Goal: Transaction & Acquisition: Subscribe to service/newsletter

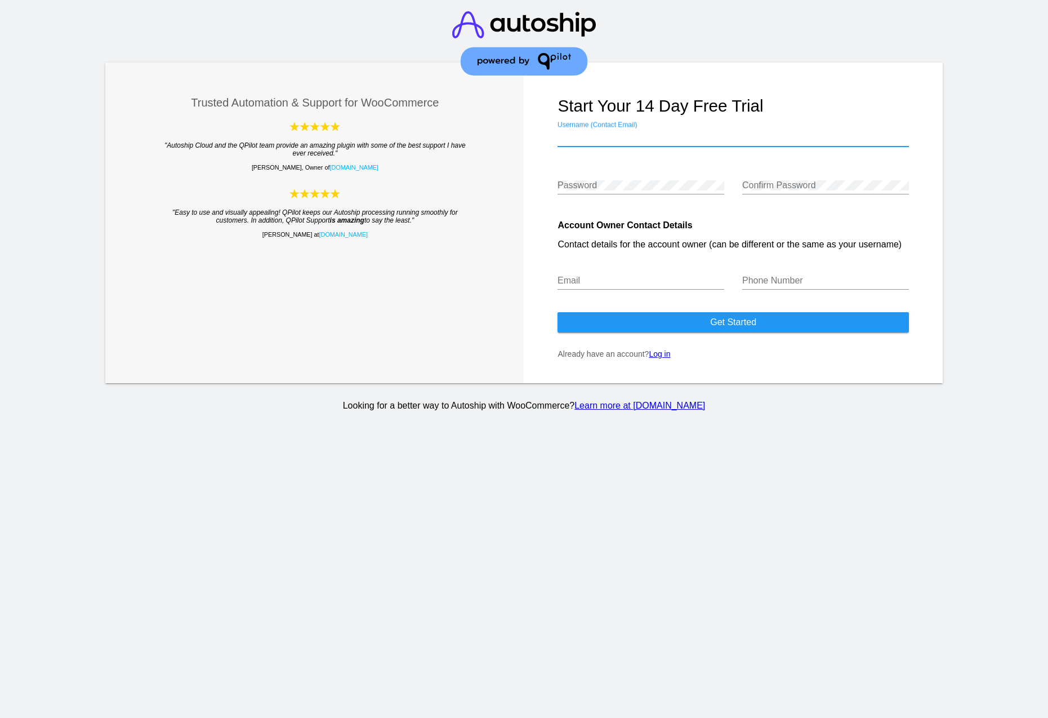
click at [603, 132] on input "Username (Contact Email)" at bounding box center [733, 137] width 351 height 10
type input "[EMAIL_ADDRESS][DOMAIN_NAME]"
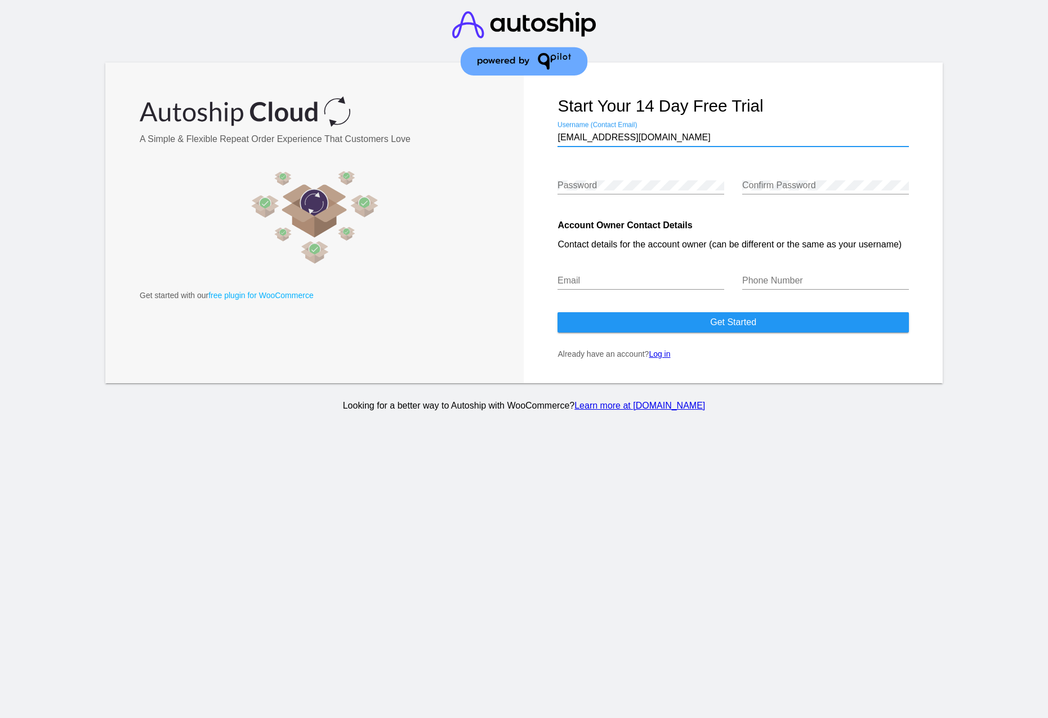
drag, startPoint x: 680, startPoint y: 137, endPoint x: 505, endPoint y: 132, distance: 175.3
click at [505, 132] on div "Trusted Automation & Support for WooCommerce "Autoship Cloud and the QPilot tea…" at bounding box center [524, 223] width 838 height 321
click at [546, 180] on form "Start your 14 day free trial zeth@greatnessdigital.com Username (Contact Email)…" at bounding box center [733, 223] width 419 height 321
type input "[EMAIL_ADDRESS][DOMAIN_NAME]"
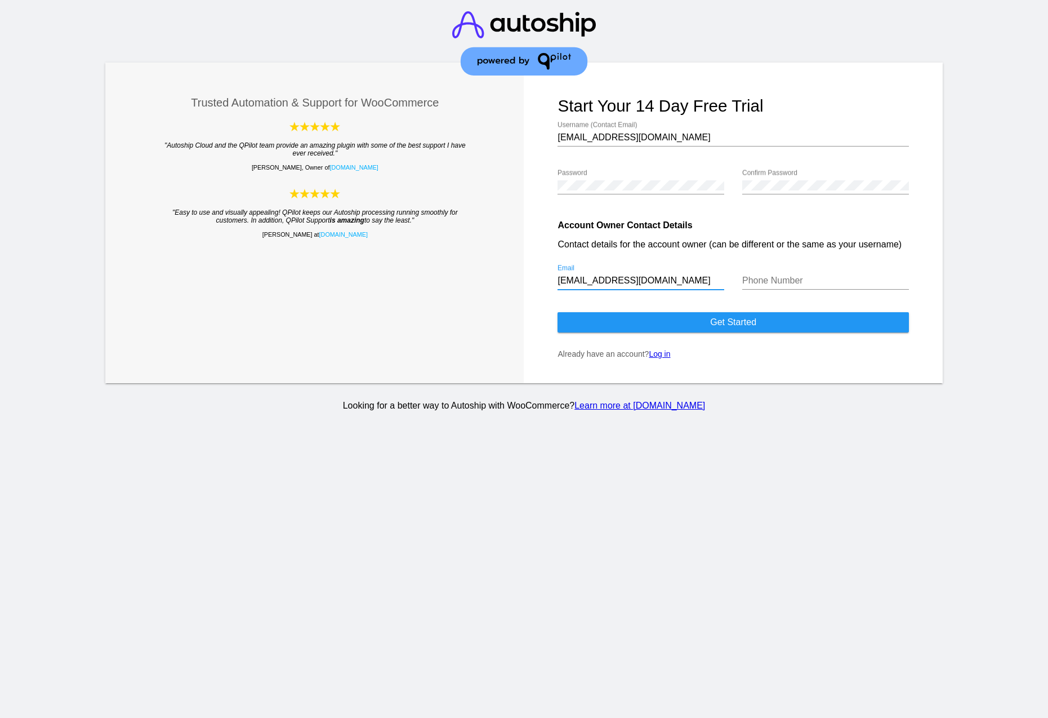
click at [781, 282] on input "Phone Number" at bounding box center [826, 280] width 167 height 10
type input "5418290058"
click at [773, 347] on form "Start your 14 day free trial zeth@greatnessdigital.com Username (Contact Email)…" at bounding box center [733, 223] width 419 height 321
click at [767, 322] on button "Get started" at bounding box center [733, 322] width 351 height 20
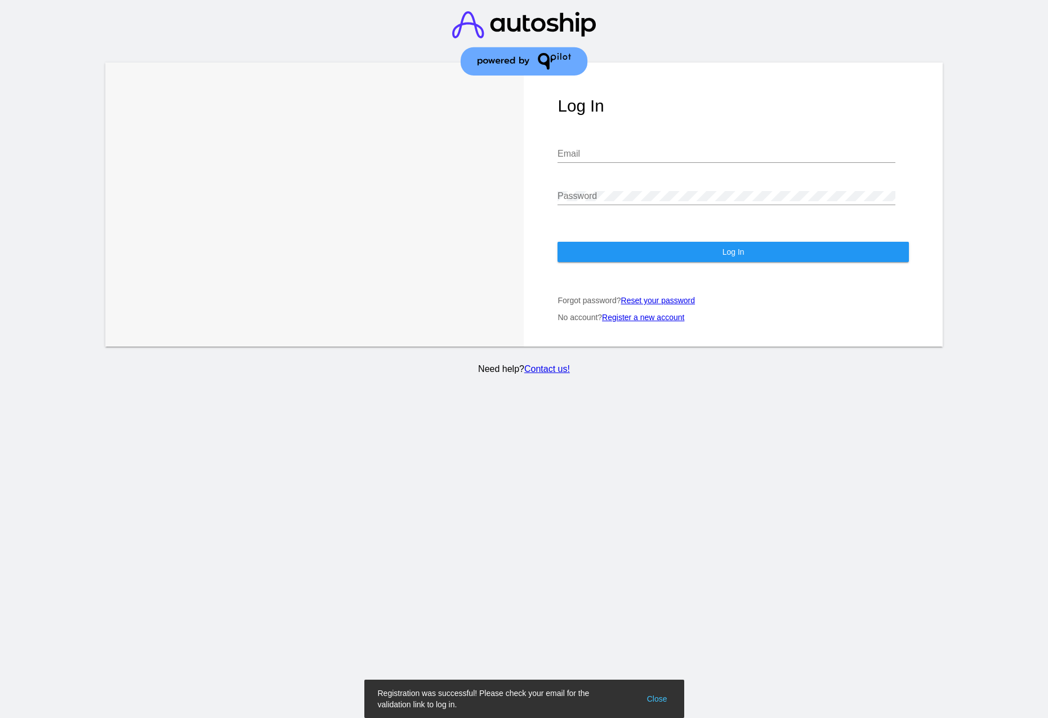
type input "[EMAIL_ADDRESS][DOMAIN_NAME]"
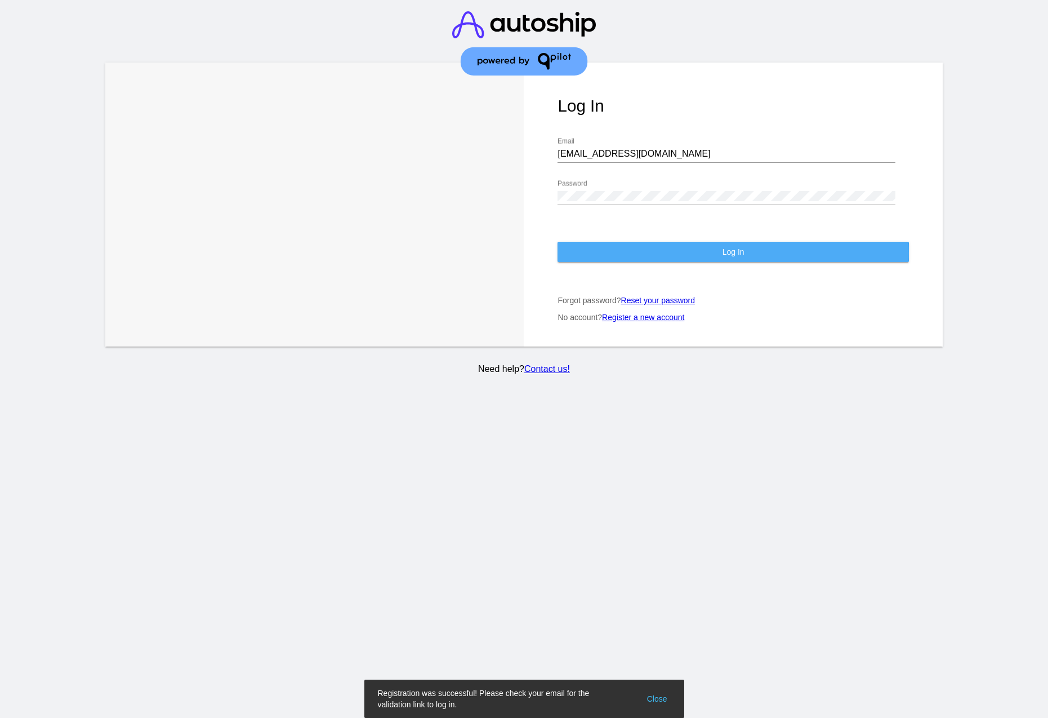
click at [706, 254] on button "Log In" at bounding box center [733, 252] width 351 height 20
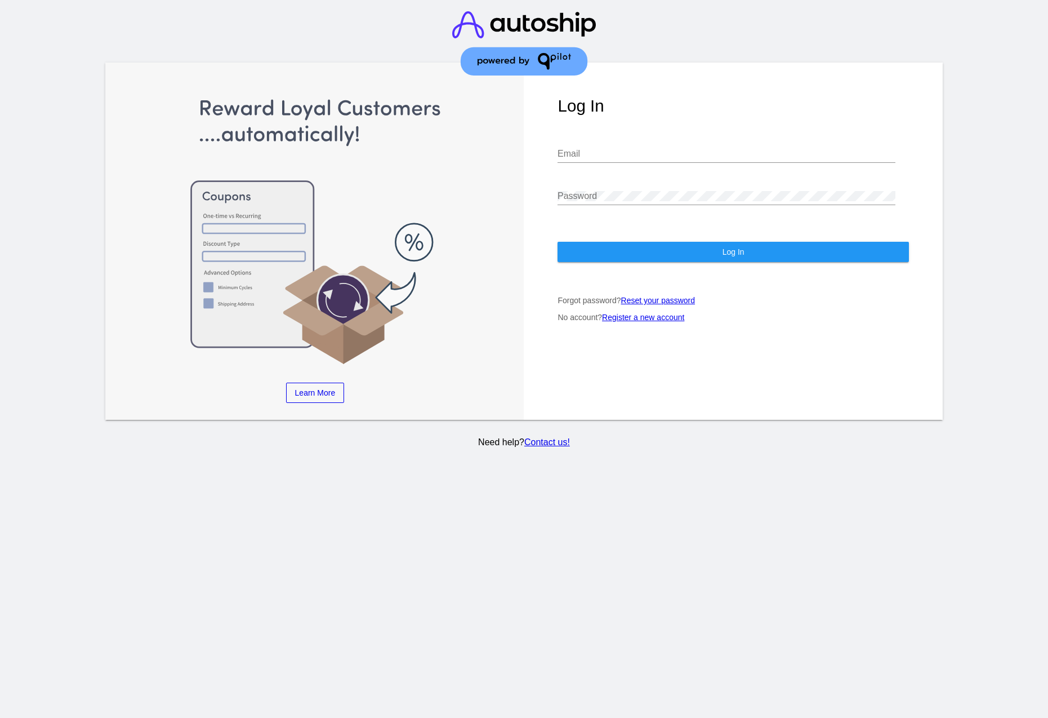
type input "[EMAIL_ADDRESS][DOMAIN_NAME]"
click at [666, 251] on button "Log In" at bounding box center [733, 252] width 351 height 20
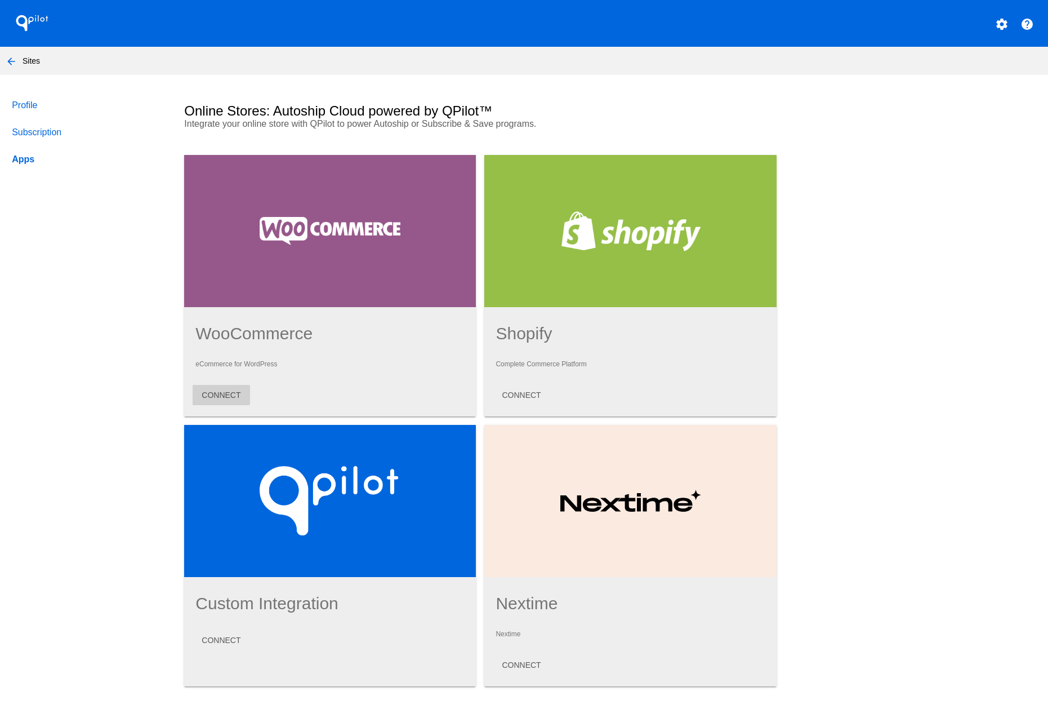
click at [225, 397] on span "CONNECT" at bounding box center [221, 394] width 39 height 9
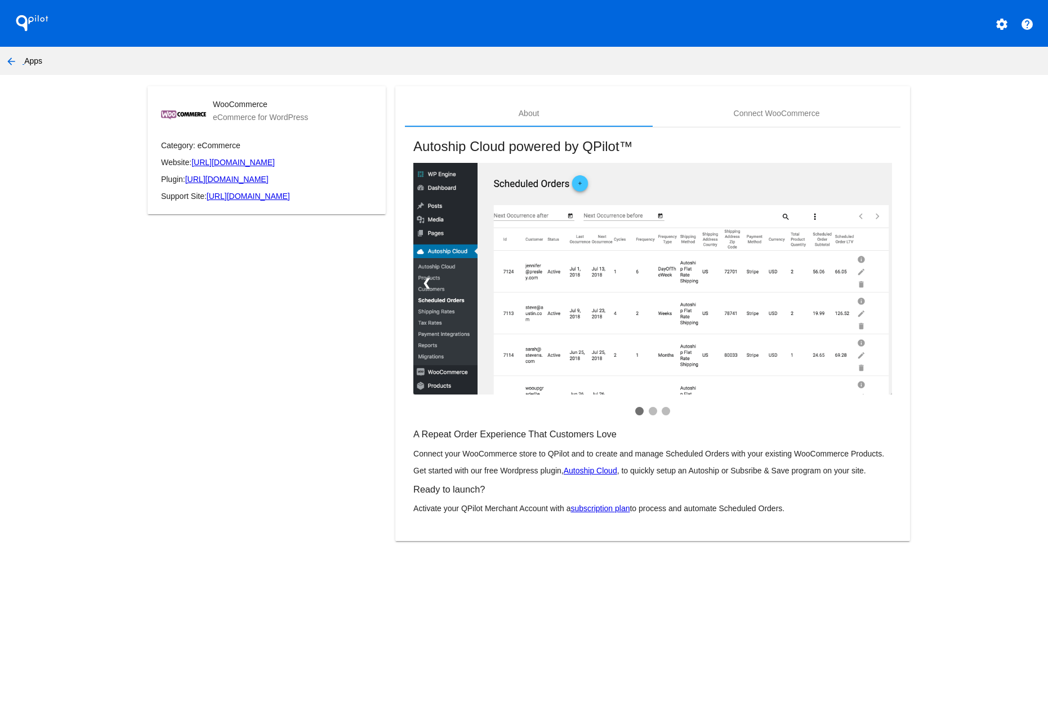
click at [269, 180] on link "[URL][DOMAIN_NAME]" at bounding box center [226, 179] width 83 height 9
click at [11, 62] on mat-icon "arrow_back" at bounding box center [12, 62] width 14 height 14
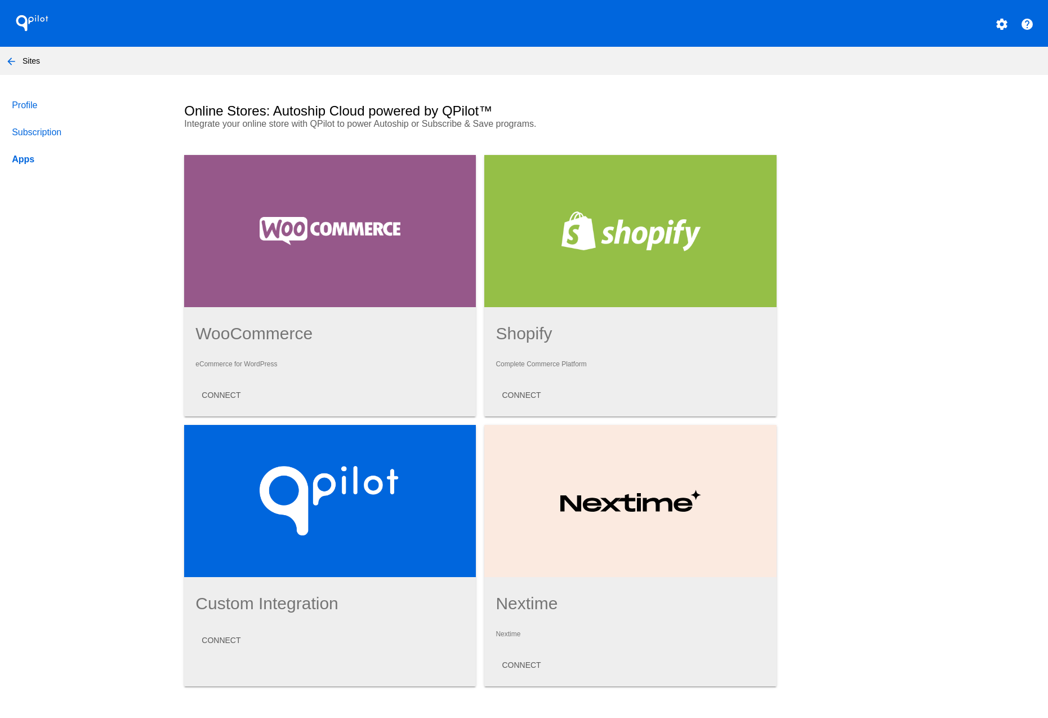
click at [26, 106] on link "Profile" at bounding box center [87, 105] width 155 height 27
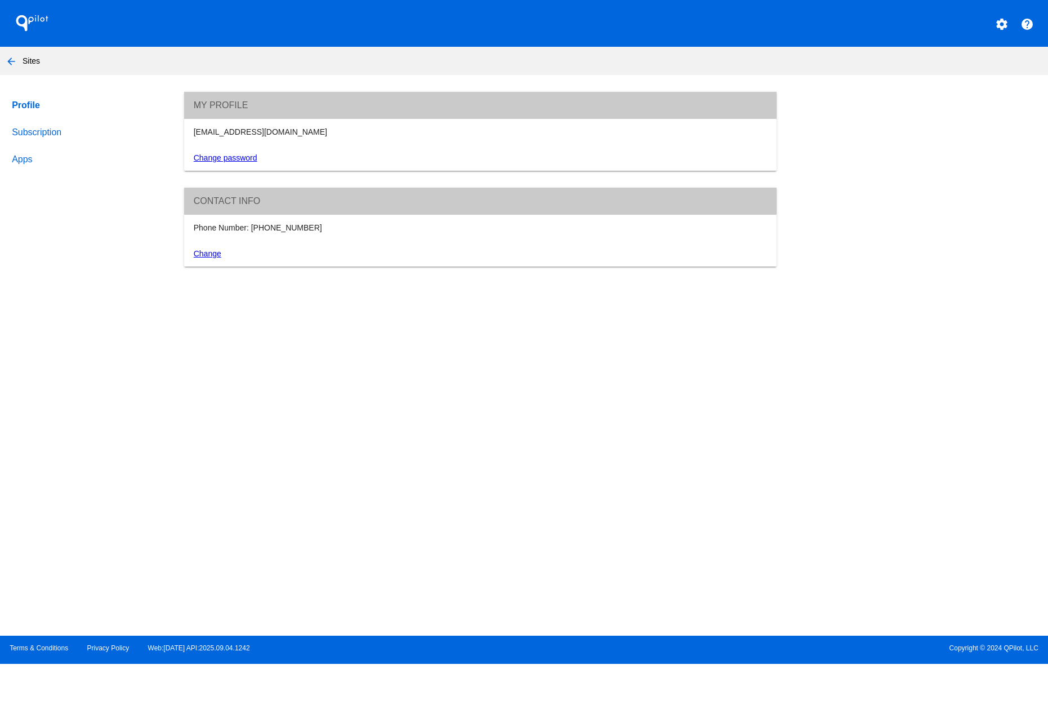
click at [37, 130] on link "Subscription" at bounding box center [87, 132] width 155 height 27
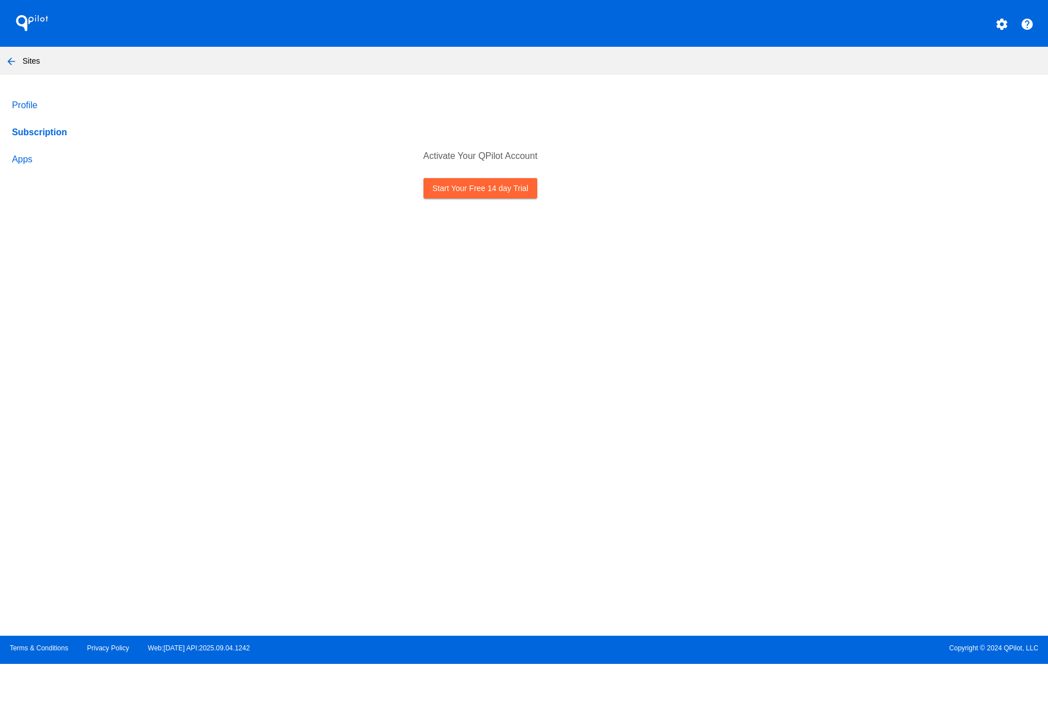
click at [494, 190] on link "Start Your Free 14 day Trial" at bounding box center [481, 188] width 114 height 20
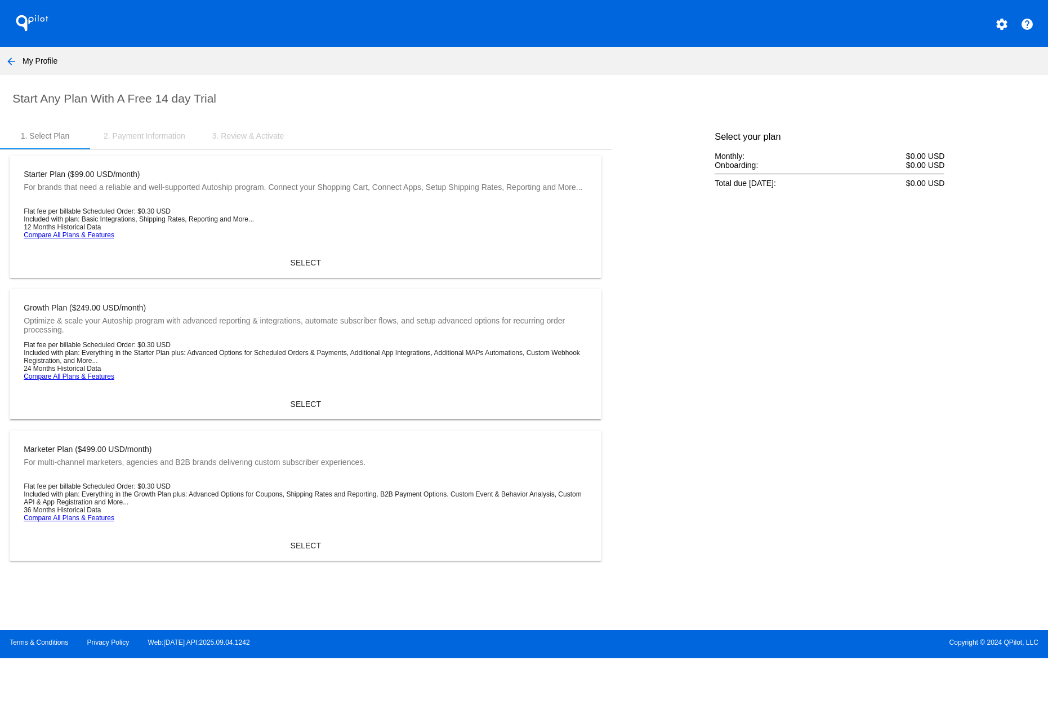
click at [304, 259] on span "SELECT" at bounding box center [306, 262] width 30 height 9
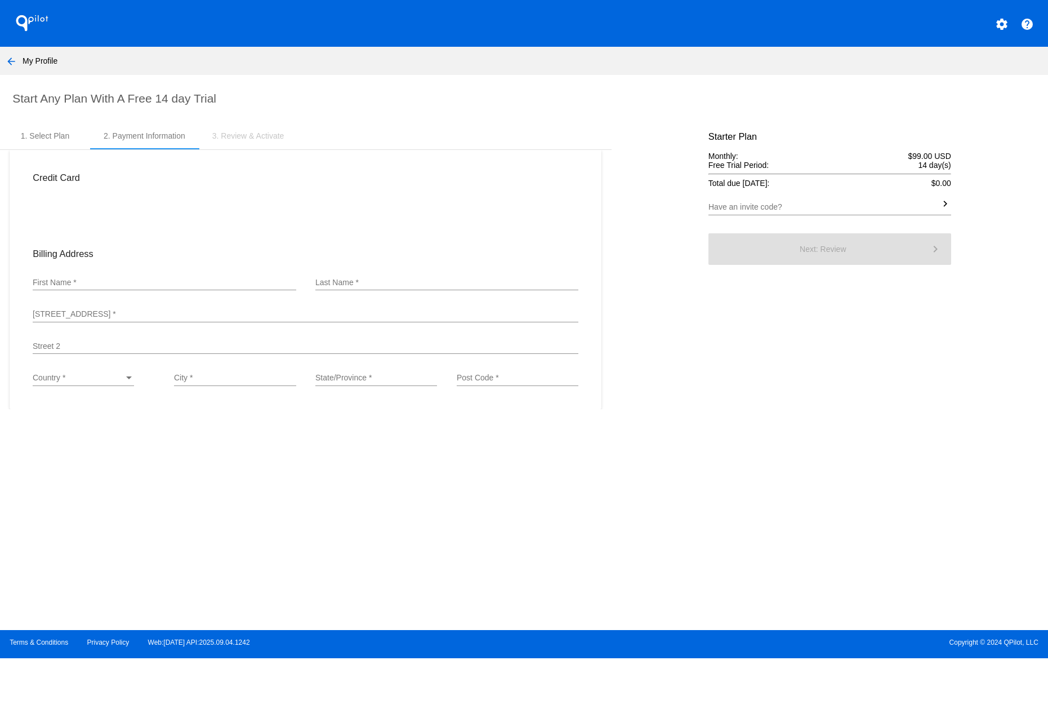
click at [78, 279] on div "First Name *" at bounding box center [164, 279] width 263 height 22
click at [82, 284] on input "First Name *" at bounding box center [164, 282] width 263 height 9
type input "Zeth"
type input "[PERSON_NAME]"
type input "[STREET_ADDRESS]"
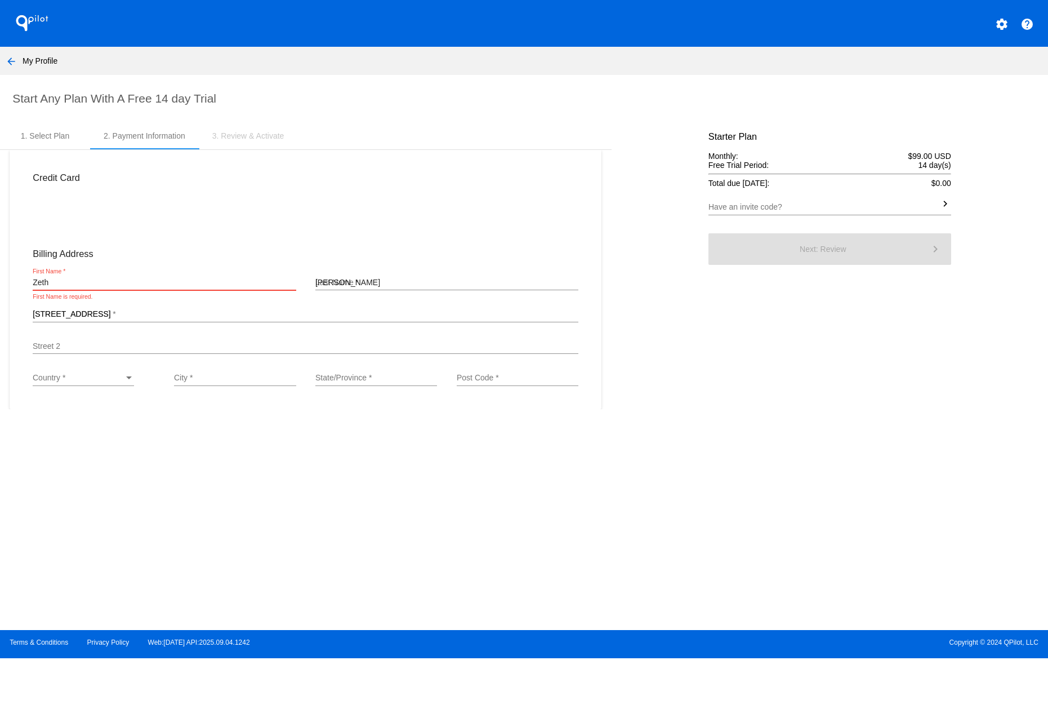
type input "[GEOGRAPHIC_DATA]"
type input "or"
type input "97322"
click at [97, 384] on div "Country * Country *" at bounding box center [83, 375] width 101 height 22
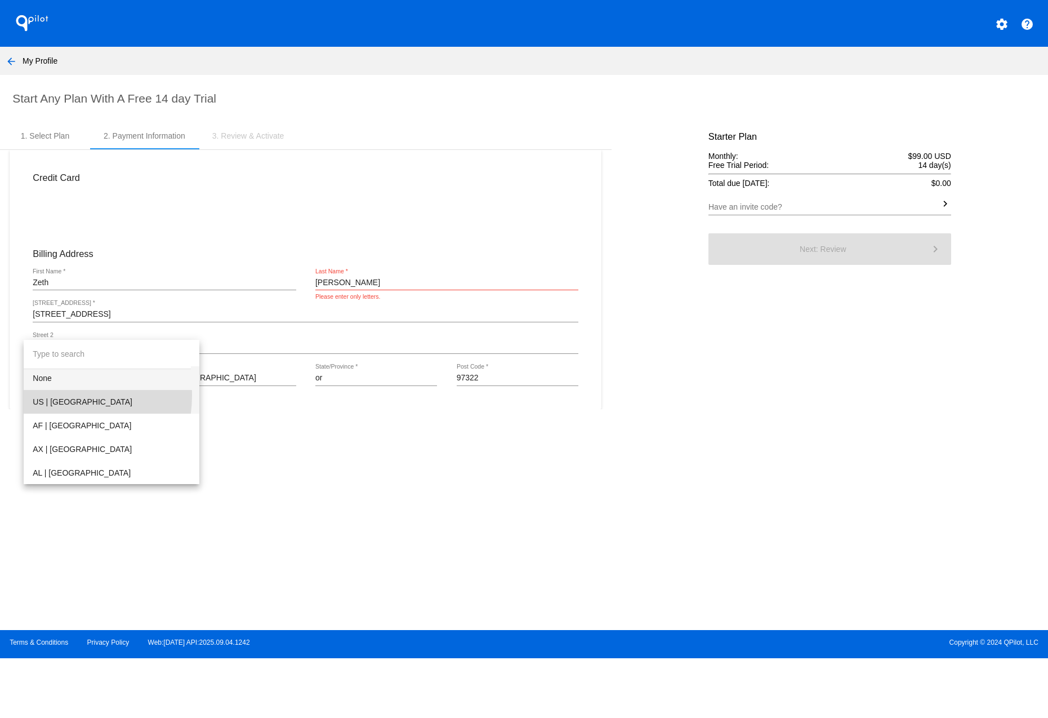
click at [57, 396] on span "US | [GEOGRAPHIC_DATA]" at bounding box center [112, 402] width 158 height 24
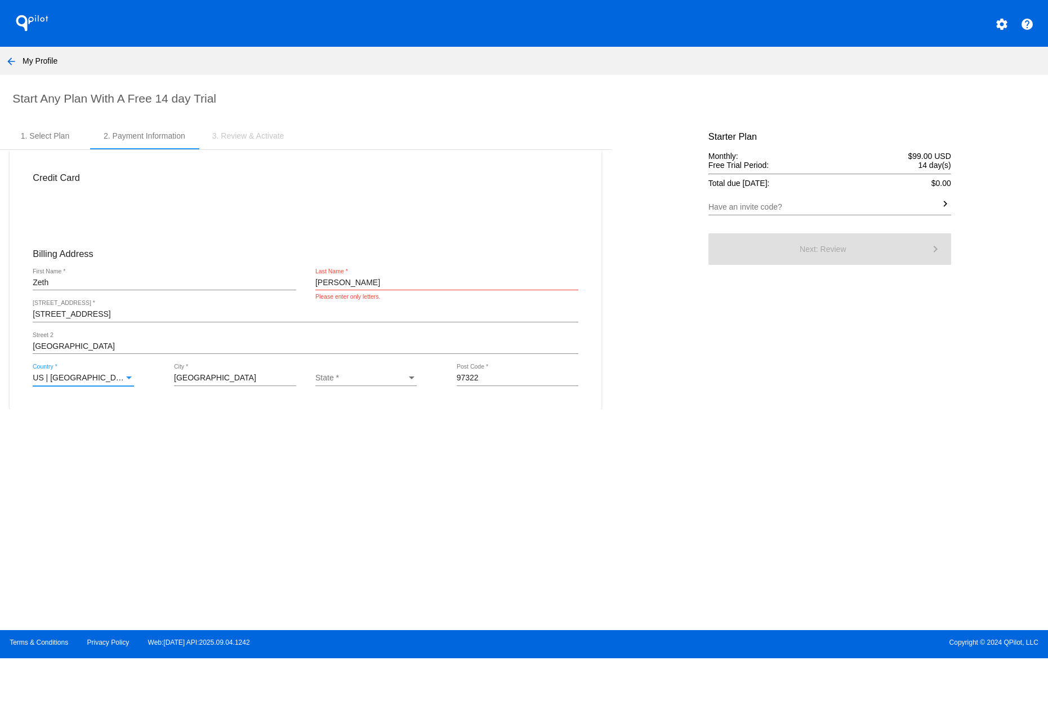
click at [350, 383] on div "State *" at bounding box center [360, 378] width 91 height 9
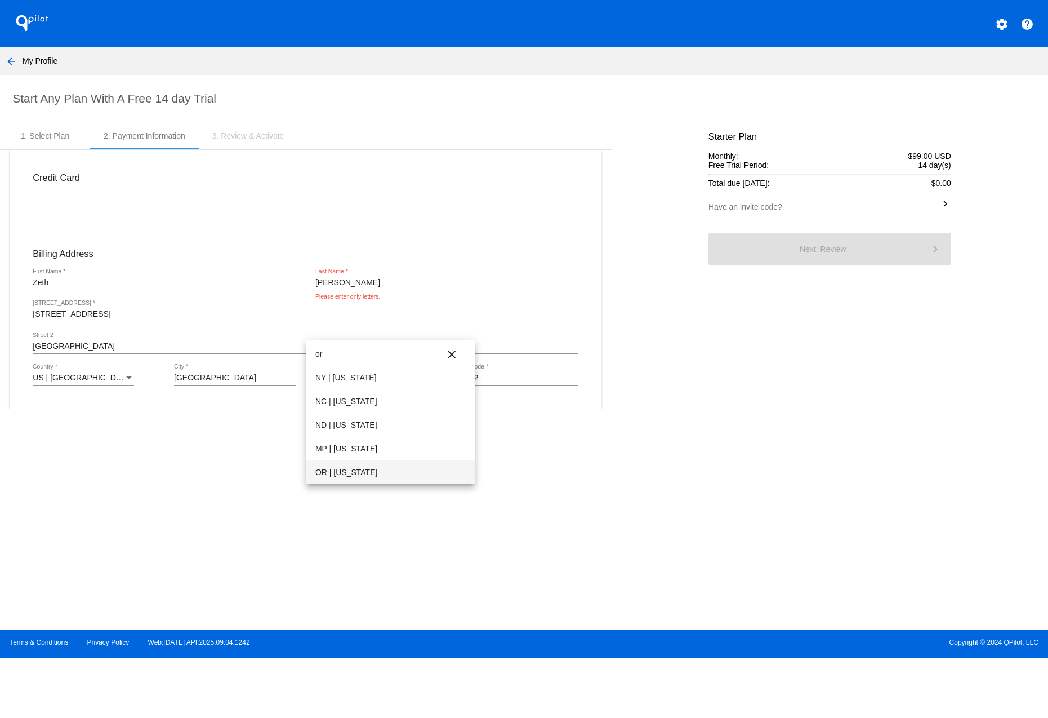
type input "or"
click at [346, 470] on span "OR | [US_STATE]" at bounding box center [390, 472] width 150 height 24
click at [468, 443] on section "Start Any Plan With A Free 14 day Trial 1. Select Plan 2. Payment Information 3…" at bounding box center [524, 344] width 1048 height 539
click at [695, 308] on div at bounding box center [655, 265] width 87 height 287
drag, startPoint x: 355, startPoint y: 284, endPoint x: 300, endPoint y: 283, distance: 54.7
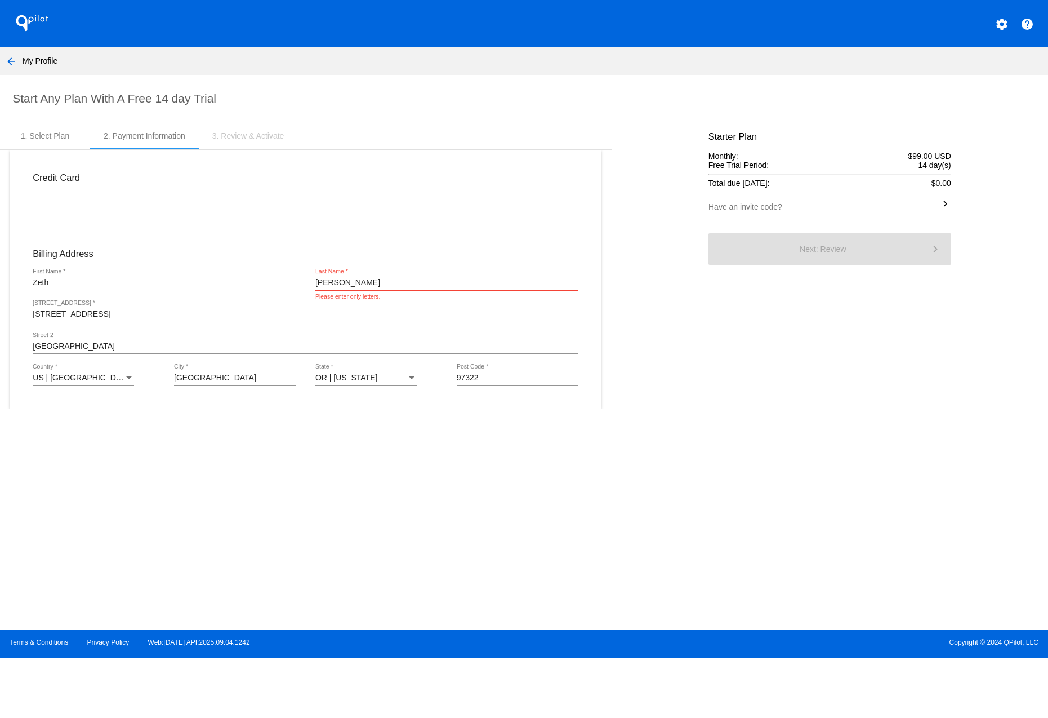
click at [300, 283] on div "Billing Address [GEOGRAPHIC_DATA] First Name * M [PERSON_NAME] Last Name * Plea…" at bounding box center [305, 269] width 565 height 61
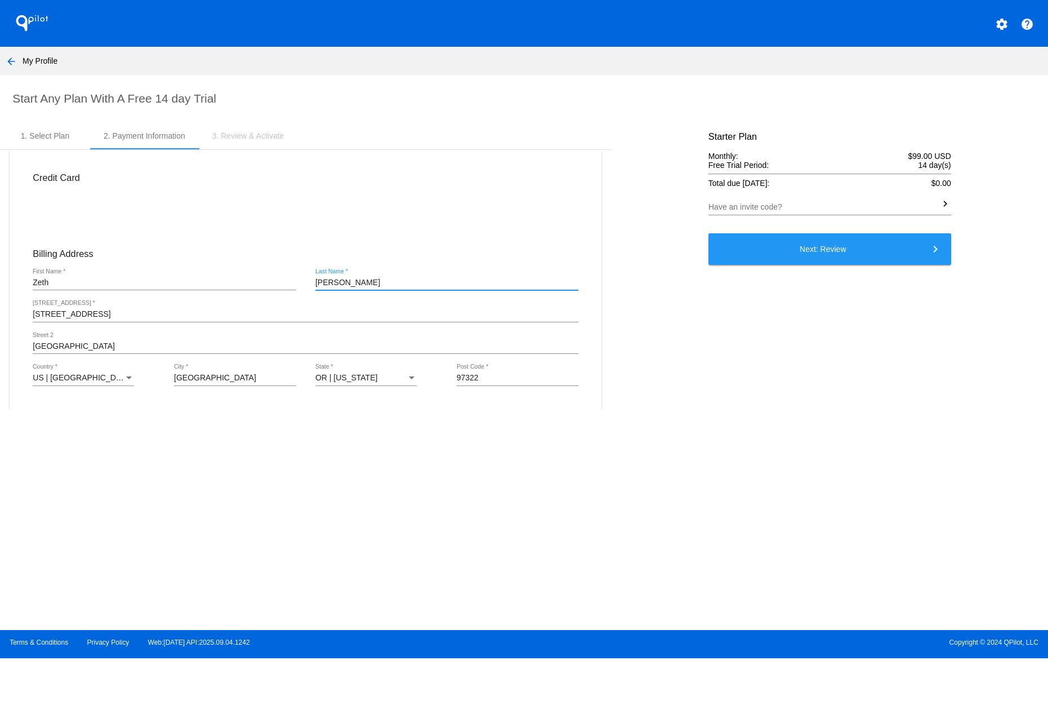
type input "[PERSON_NAME]"
click at [720, 331] on div "Starter Plan Monthly: $99.00 USD Free Trial Period: 14 day(s) Total due [DATE]:…" at bounding box center [830, 265] width 262 height 287
click at [838, 250] on span "Next: Review keyboard_arrow_right" at bounding box center [823, 249] width 46 height 9
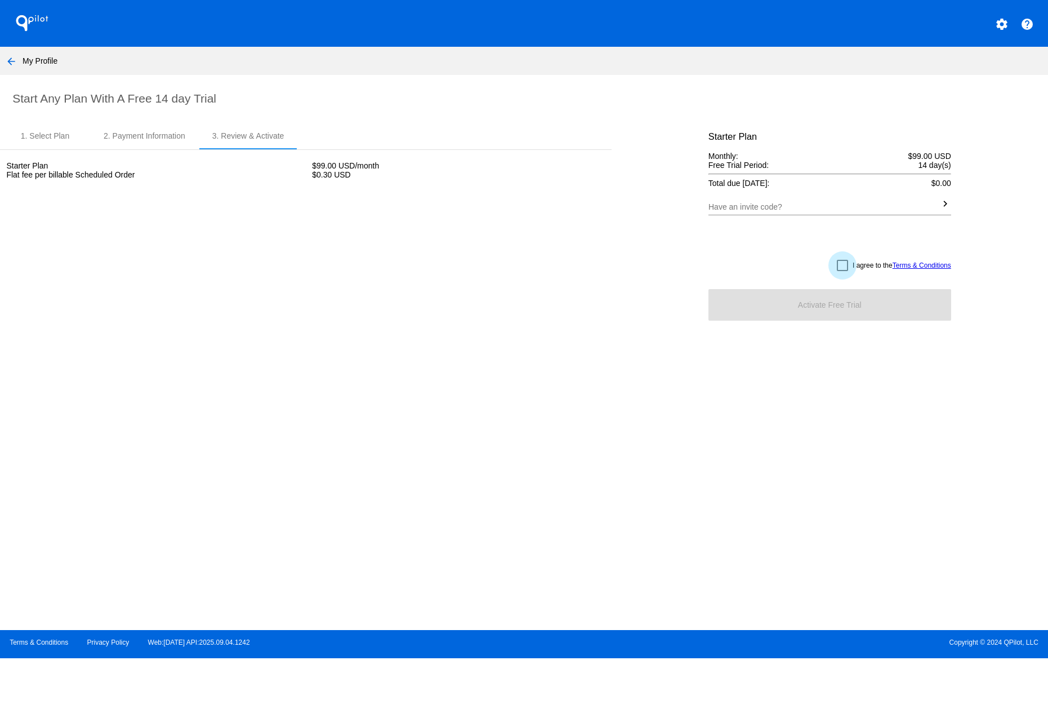
click at [837, 270] on div at bounding box center [842, 265] width 11 height 11
click at [842, 271] on input "I agree to the Terms & Conditions" at bounding box center [842, 271] width 1 height 1
checkbox input "true"
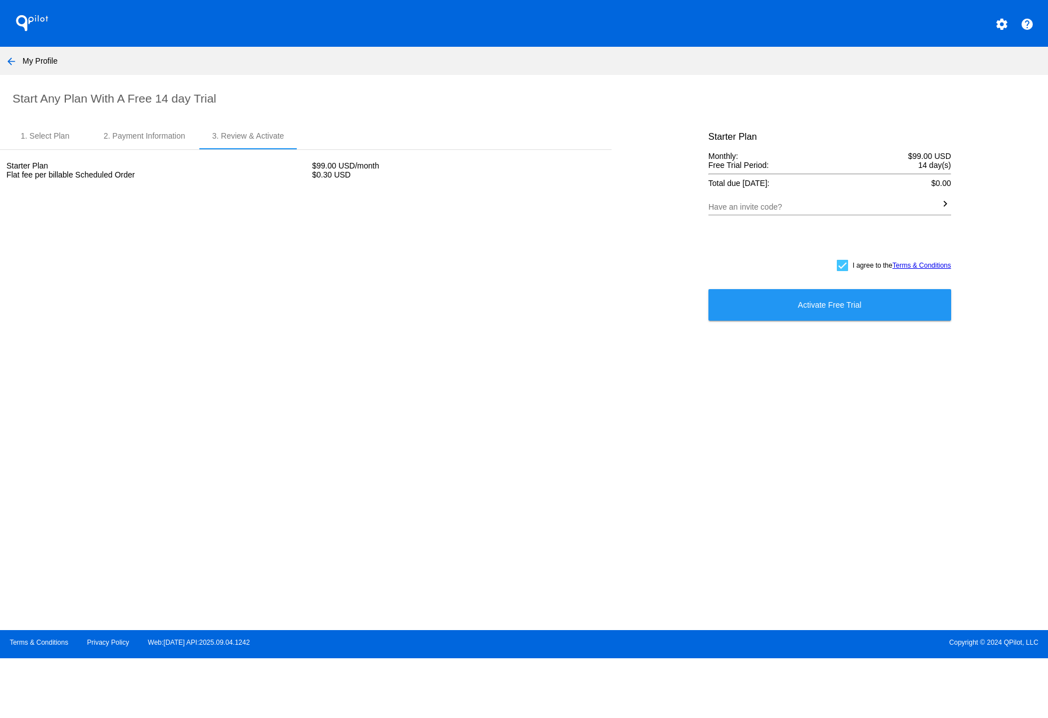
click at [819, 306] on span "Activate Free Trial" at bounding box center [830, 304] width 64 height 9
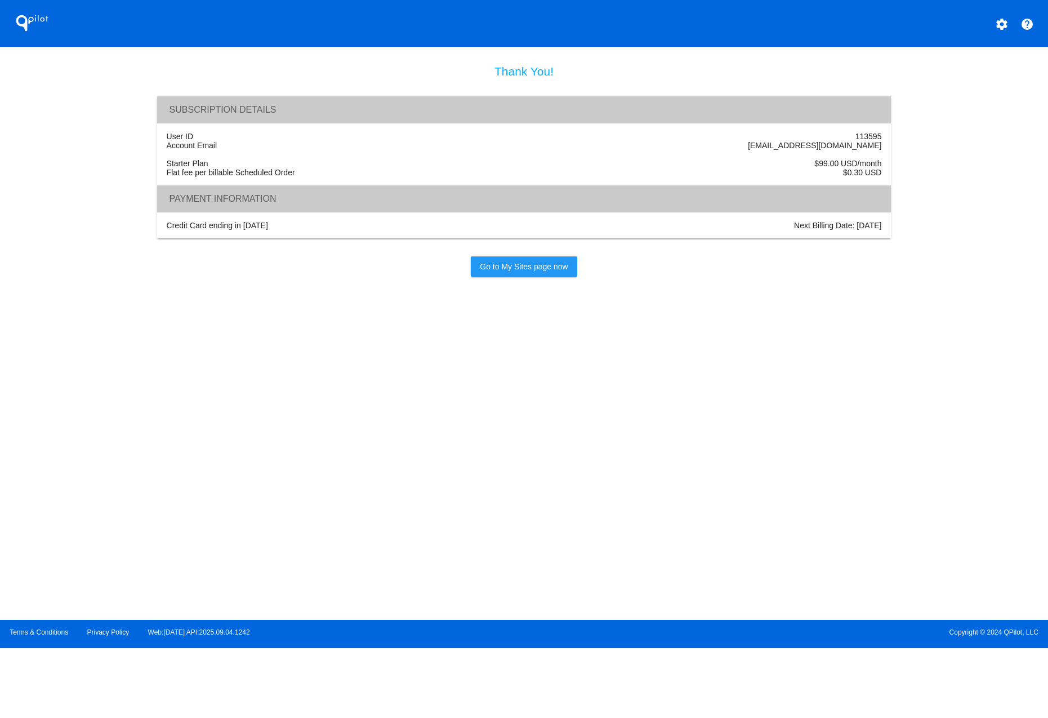
click at [541, 269] on span "Go to My Sites page now" at bounding box center [524, 266] width 88 height 9
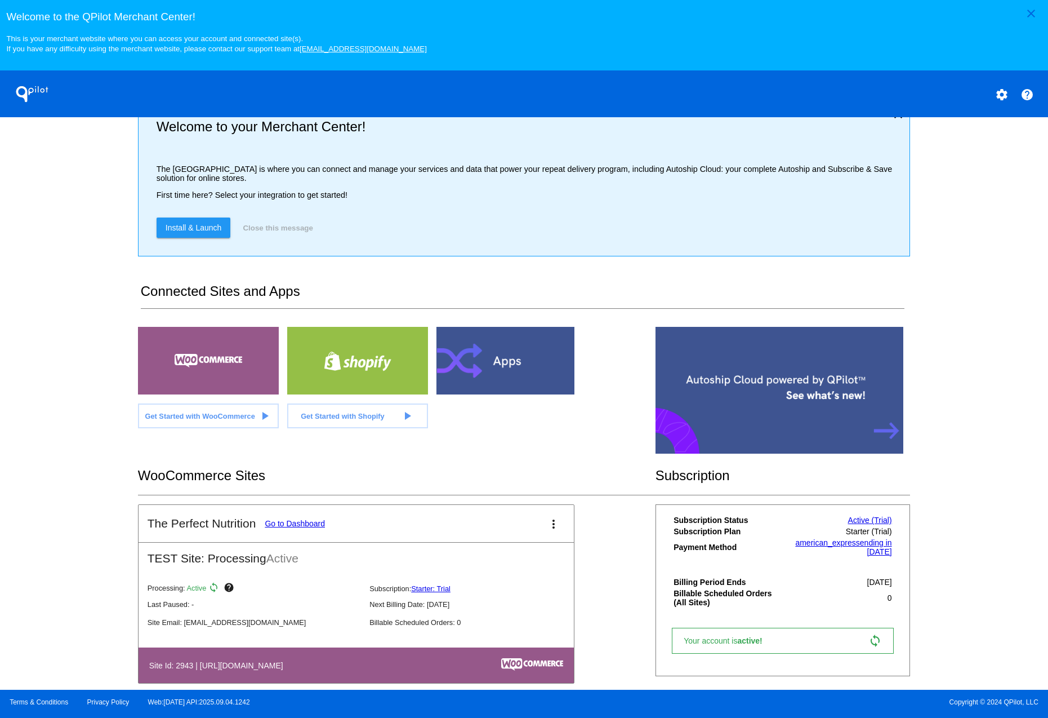
scroll to position [47, 0]
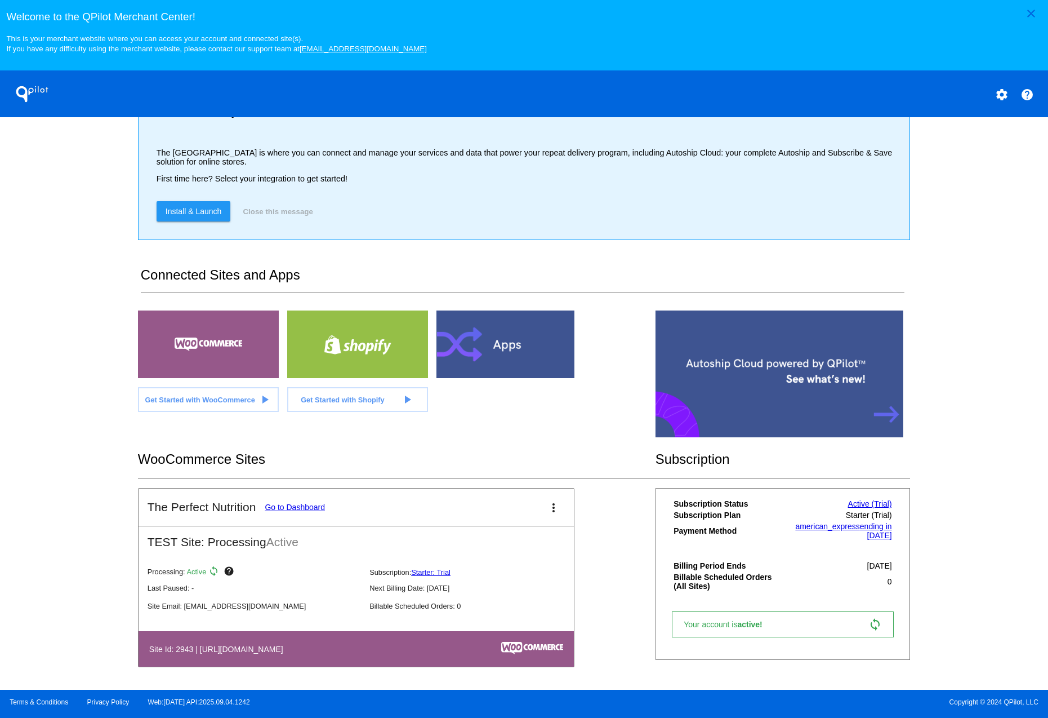
click at [195, 212] on span "Install & Launch" at bounding box center [194, 211] width 56 height 9
click at [102, 429] on div "close Welcome to the QPilot Merchant Center! This is your merchant website wher…" at bounding box center [524, 345] width 1048 height 690
click at [547, 505] on mat-icon "more_vert" at bounding box center [554, 508] width 14 height 14
click at [588, 521] on div at bounding box center [524, 359] width 1048 height 718
click at [283, 505] on link "Go to Dashboard" at bounding box center [295, 507] width 60 height 9
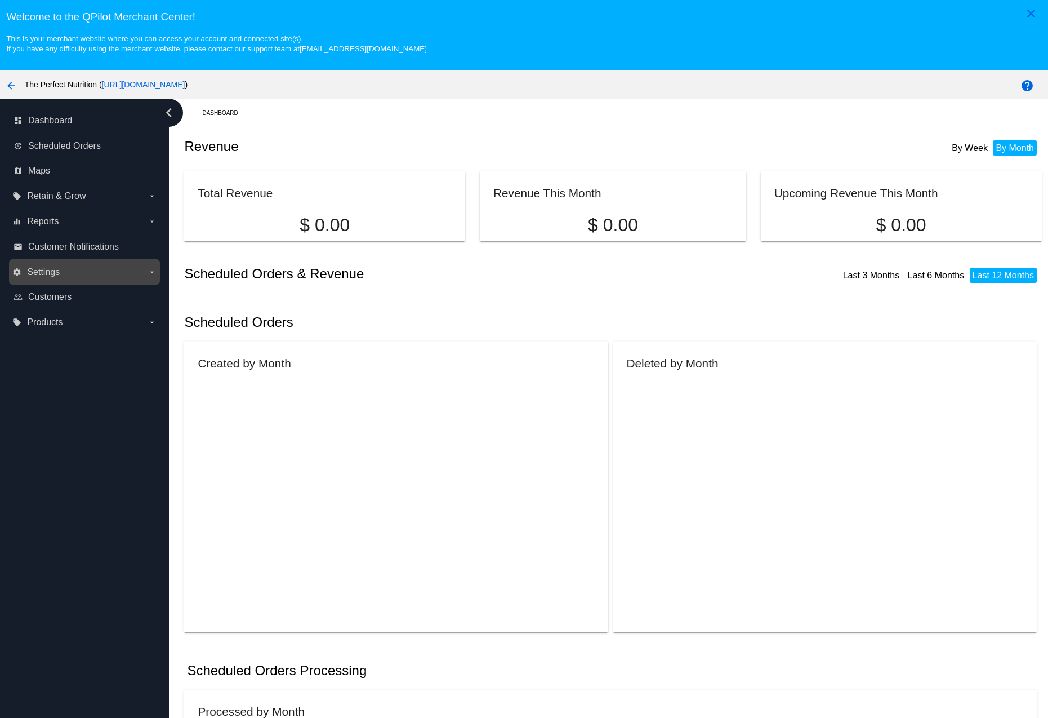
click at [128, 276] on label "settings Settings arrow_drop_down" at bounding box center [84, 272] width 144 height 18
click at [0, 0] on input "settings Settings arrow_drop_down" at bounding box center [0, 0] width 0 height 0
click at [56, 272] on span "Settings" at bounding box center [43, 272] width 33 height 10
click at [0, 0] on input "settings Settings arrow_drop_down" at bounding box center [0, 0] width 0 height 0
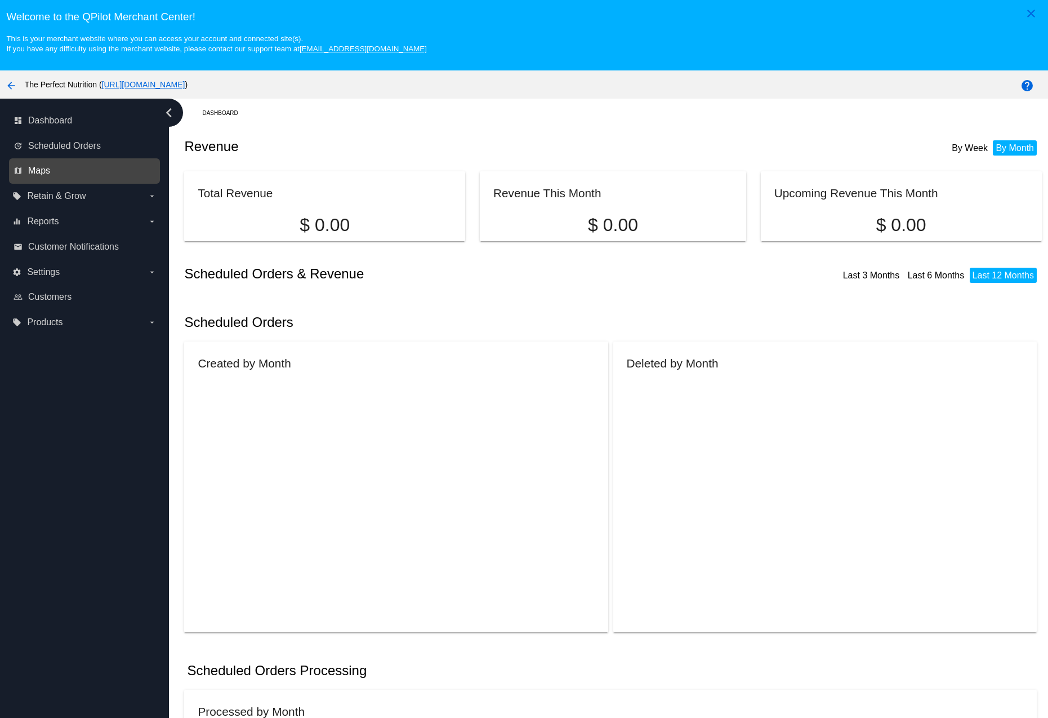
click at [44, 168] on span "Maps" at bounding box center [39, 171] width 22 height 10
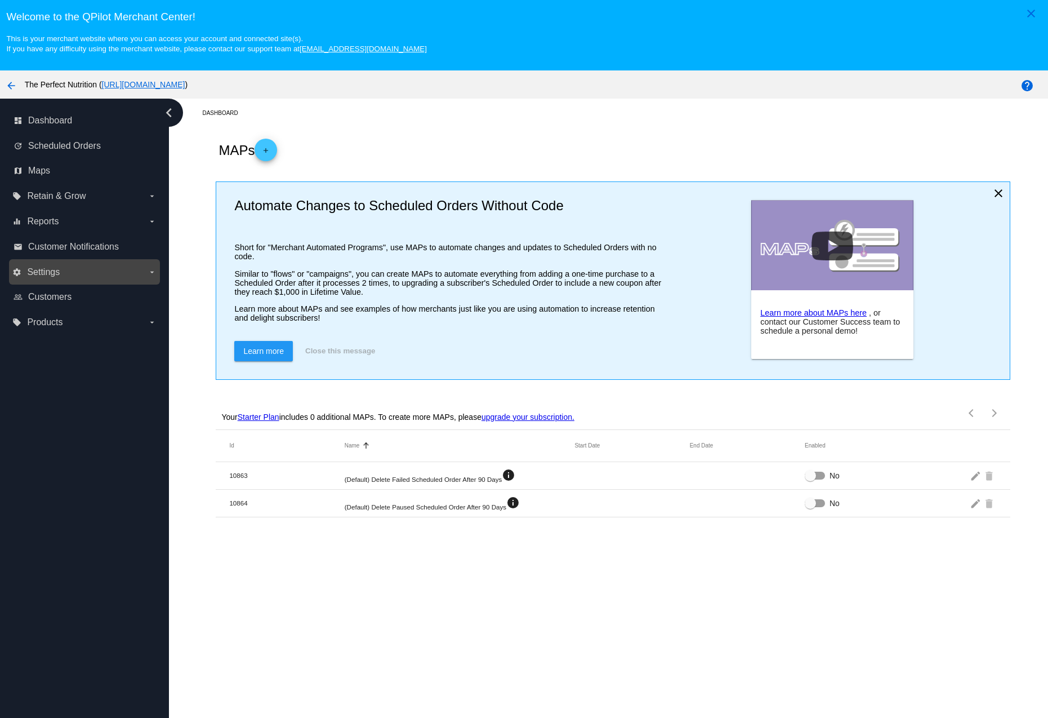
click at [51, 276] on span "Settings" at bounding box center [43, 272] width 33 height 10
click at [0, 0] on input "settings Settings arrow_drop_down" at bounding box center [0, 0] width 0 height 0
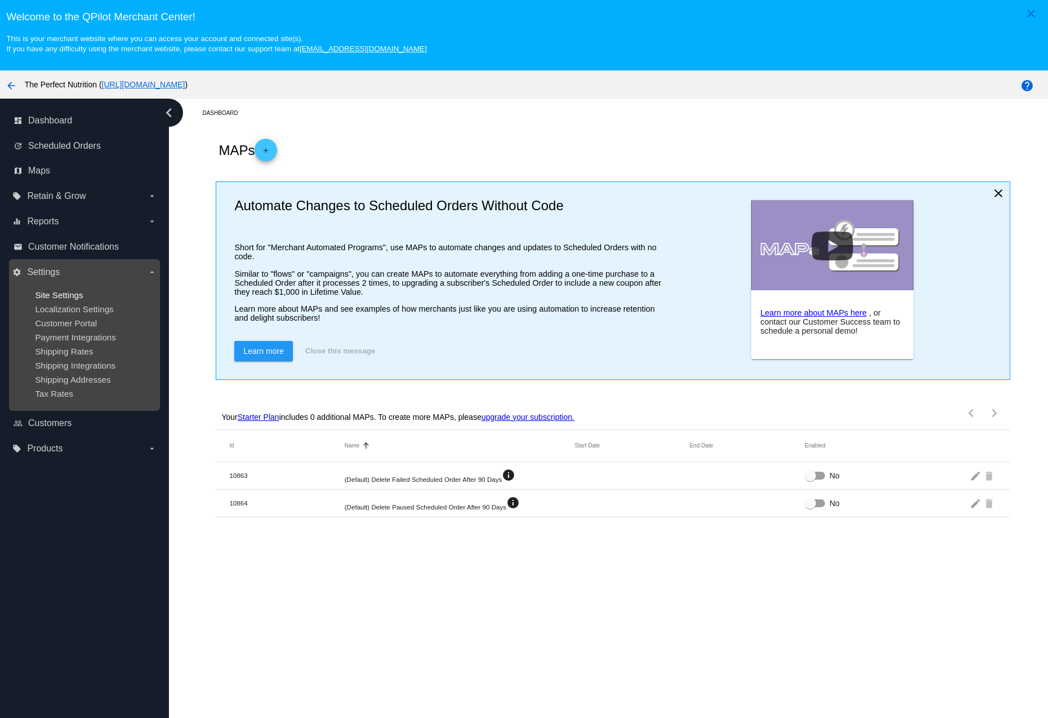
click at [67, 295] on span "Site Settings" at bounding box center [59, 295] width 48 height 10
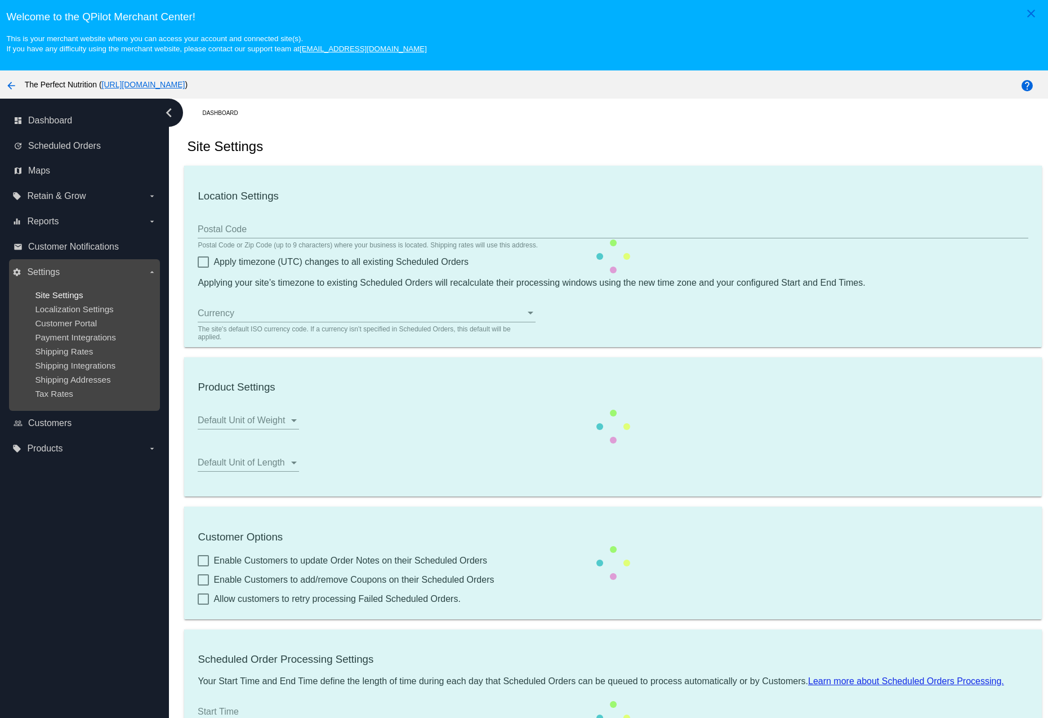
type input "00:00"
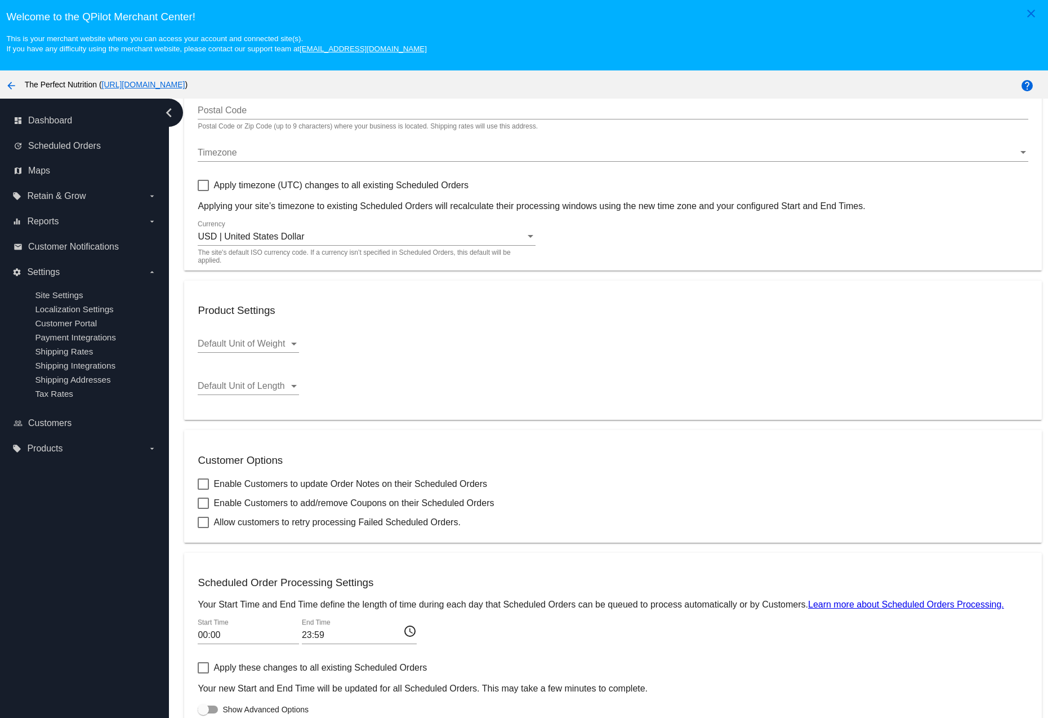
scroll to position [72, 0]
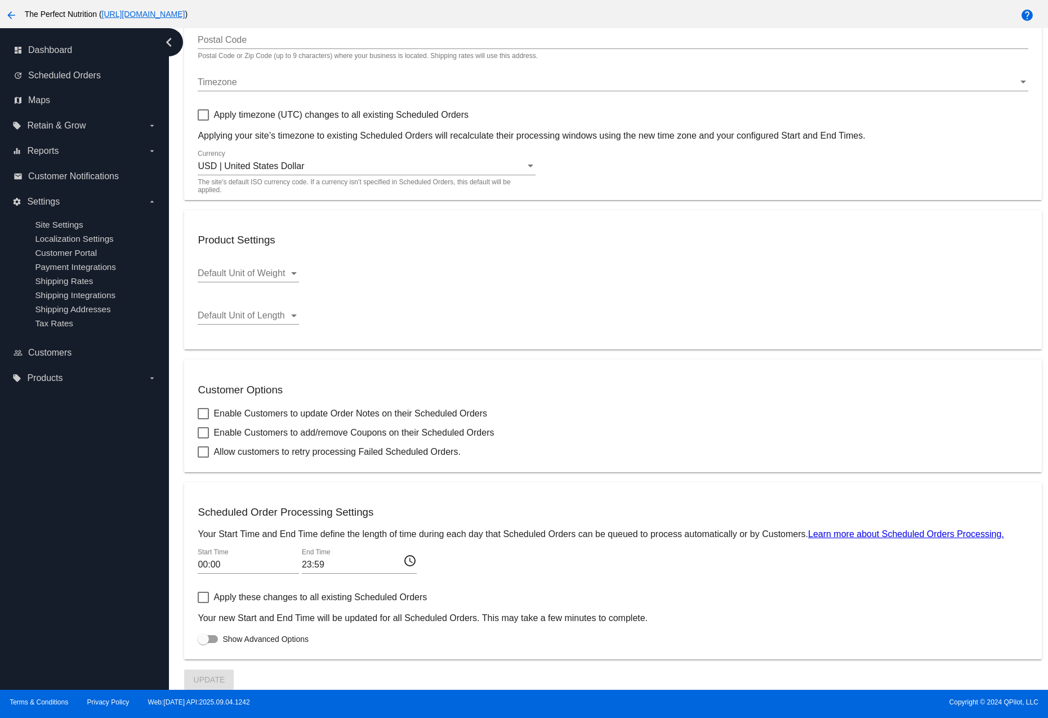
click at [205, 410] on div at bounding box center [203, 413] width 11 height 11
click at [203, 419] on input "Enable Customers to update Order Notes on their Scheduled Orders" at bounding box center [203, 419] width 1 height 1
checkbox input "true"
drag, startPoint x: 202, startPoint y: 451, endPoint x: 194, endPoint y: 452, distance: 8.1
click at [202, 450] on div at bounding box center [203, 451] width 11 height 11
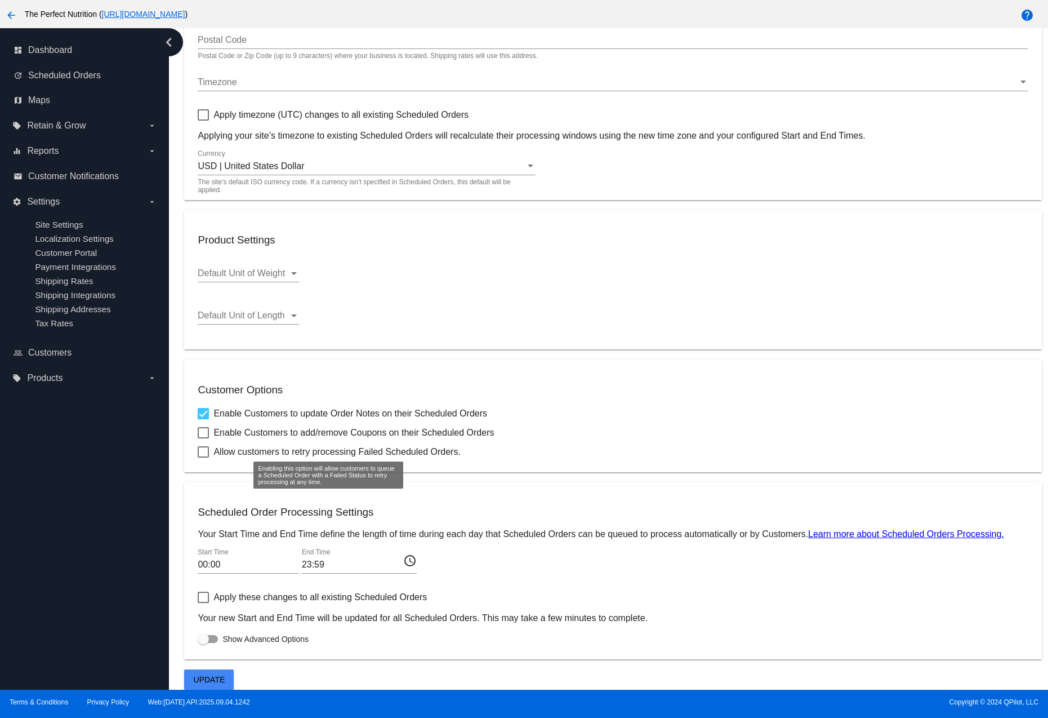
click at [203, 457] on input "Allow customers to retry processing Failed Scheduled Orders." at bounding box center [203, 457] width 1 height 1
checkbox input "true"
click at [211, 680] on span "Update" at bounding box center [210, 679] width 32 height 9
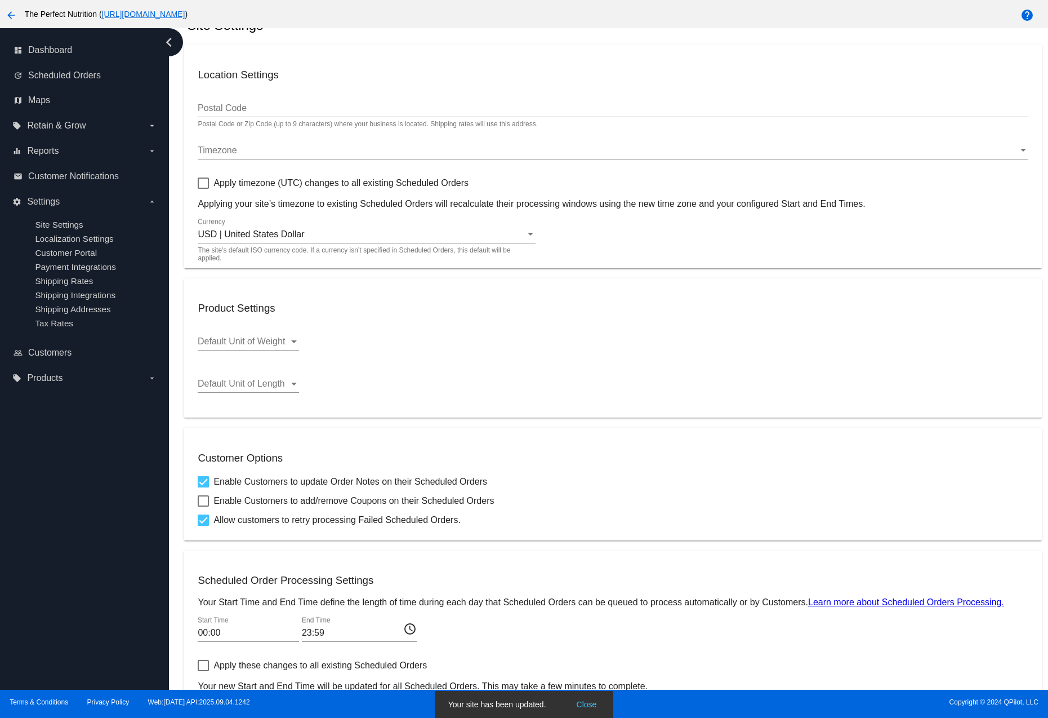
scroll to position [0, 0]
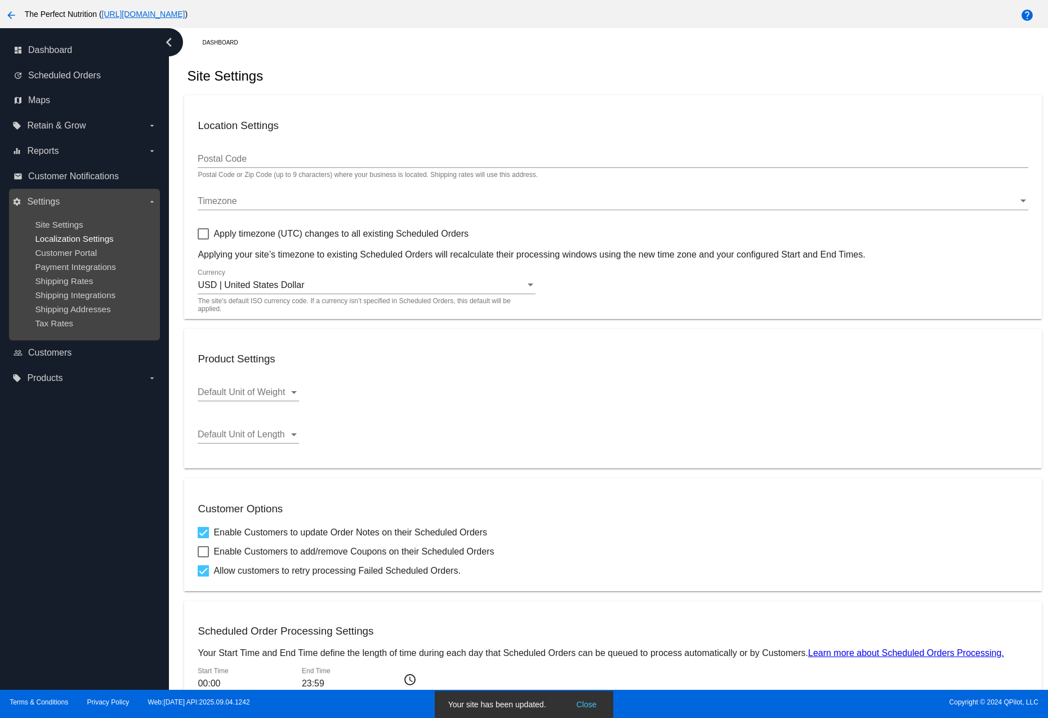
click at [68, 234] on span "Localization Settings" at bounding box center [74, 239] width 78 height 10
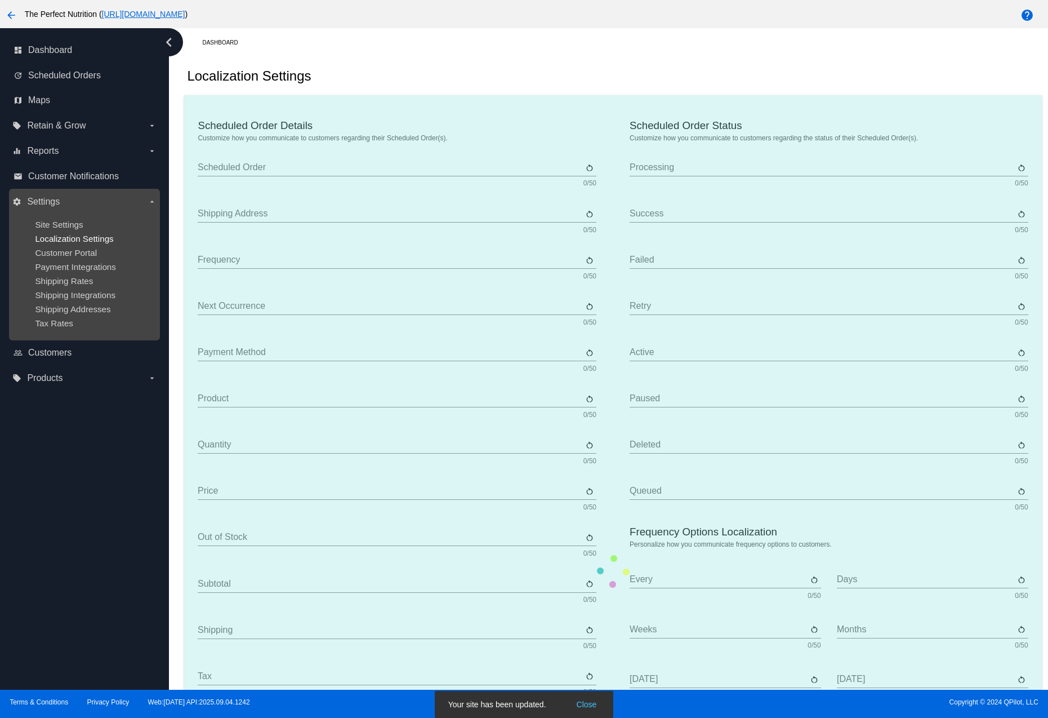
type input "Scheduled Order"
type input "Shipping Address"
type input "Frequency"
type input "Next Occurrence"
type input "Payment Method"
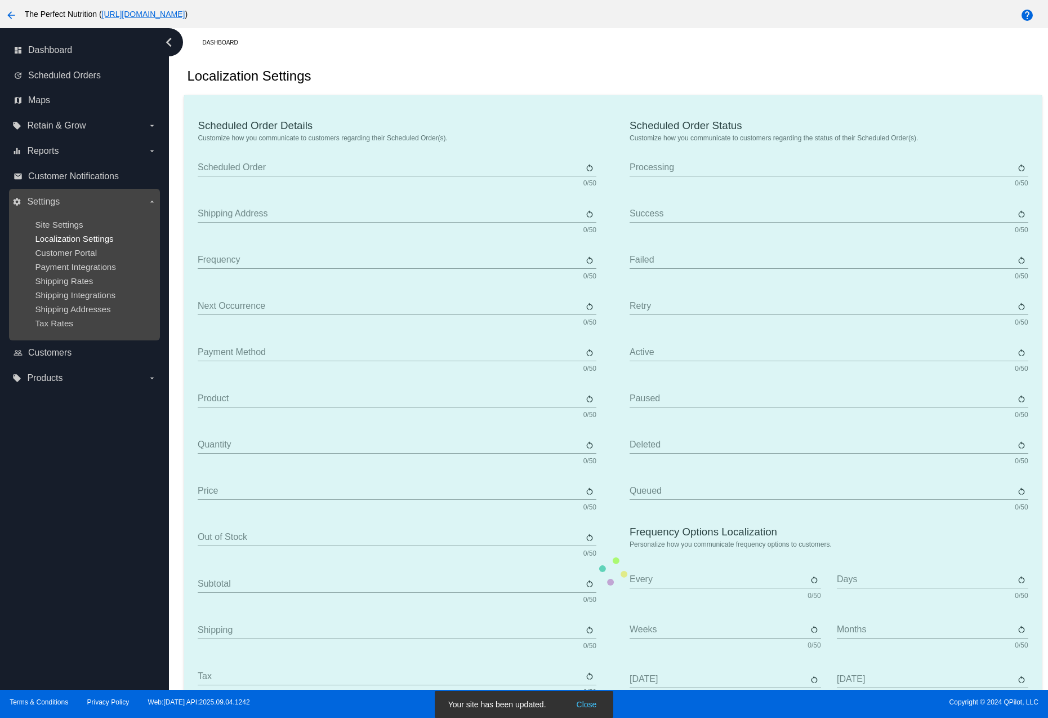
type input "Product"
type input "Quantity"
type input "Price"
type input "Out of stock"
type input "Subtotal"
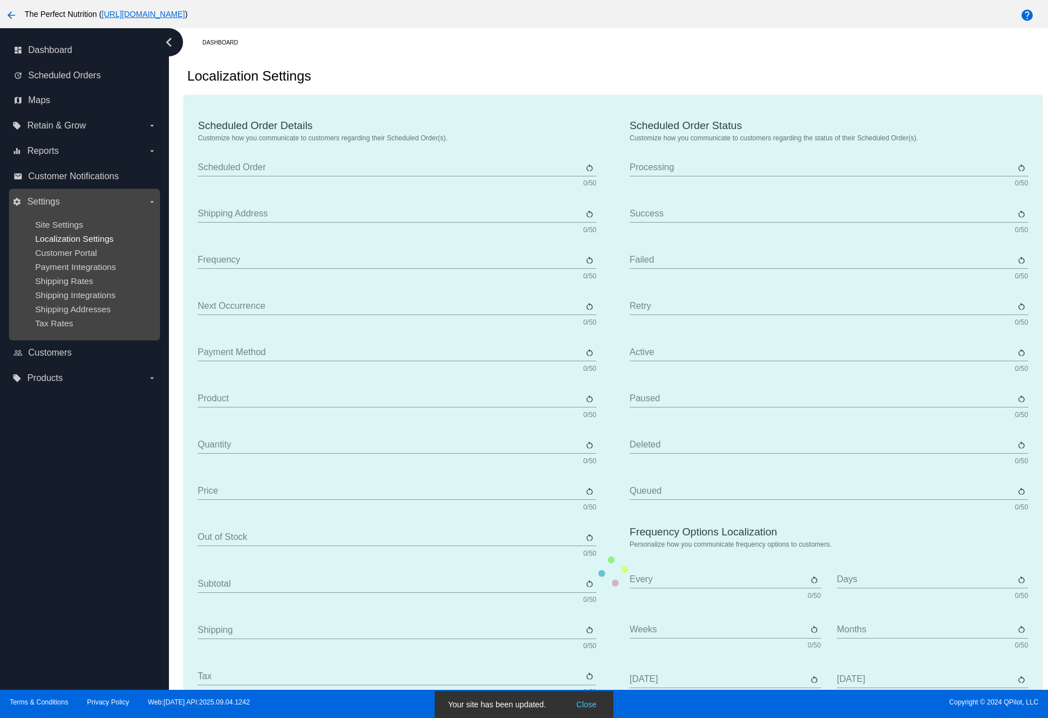
type input "Shipping"
type input "Tax"
type input "TBD"
type input "Total"
type input "No Payment Method"
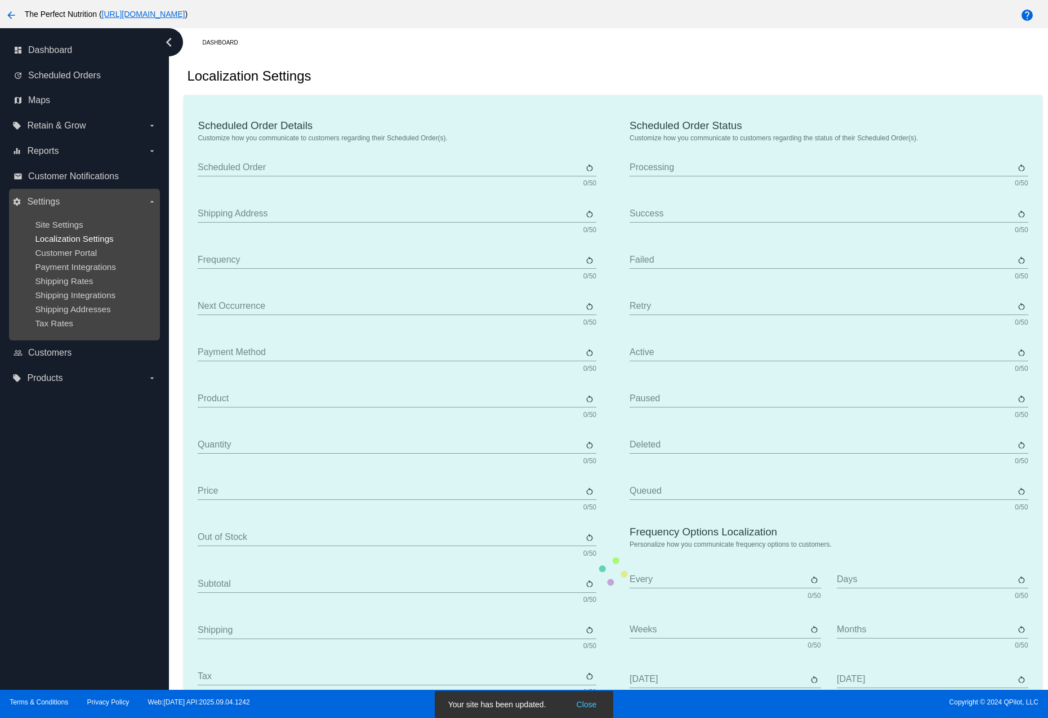
type input "Autoship & Save"
type input "Processing"
type input "Success"
type input "Failed"
type input "Retry"
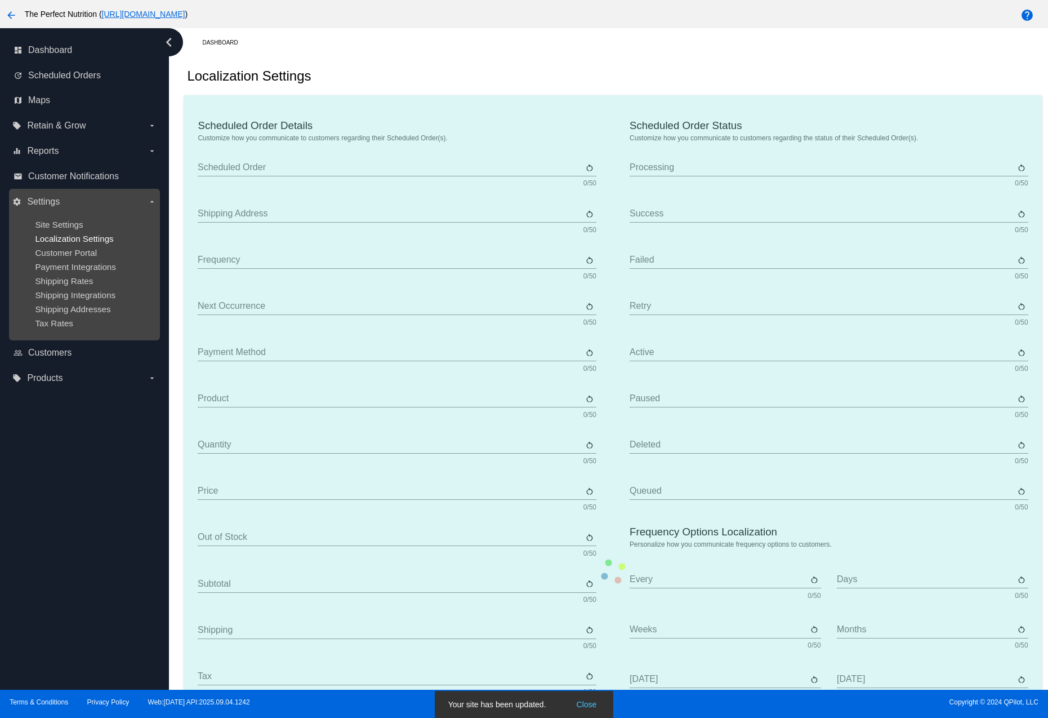
type input "Active"
type input "Paused"
type input "Deleted"
type input "Queued"
type input "Every"
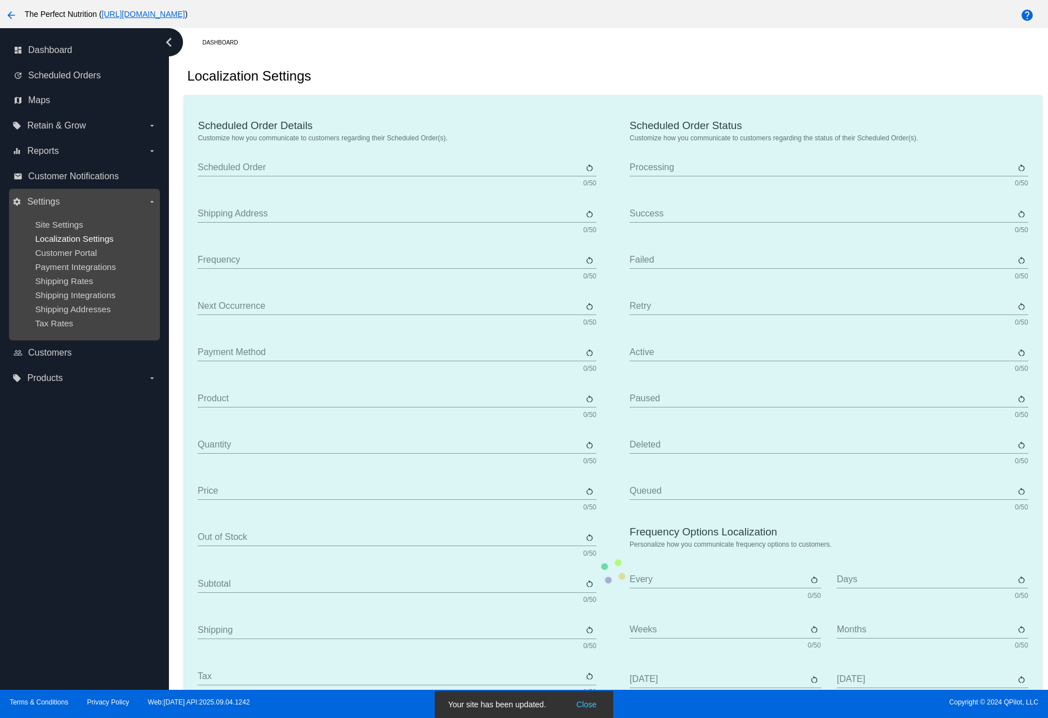
type input "Days"
type input "Weeks"
type input "Months"
type input "Sunday"
type input "Monday"
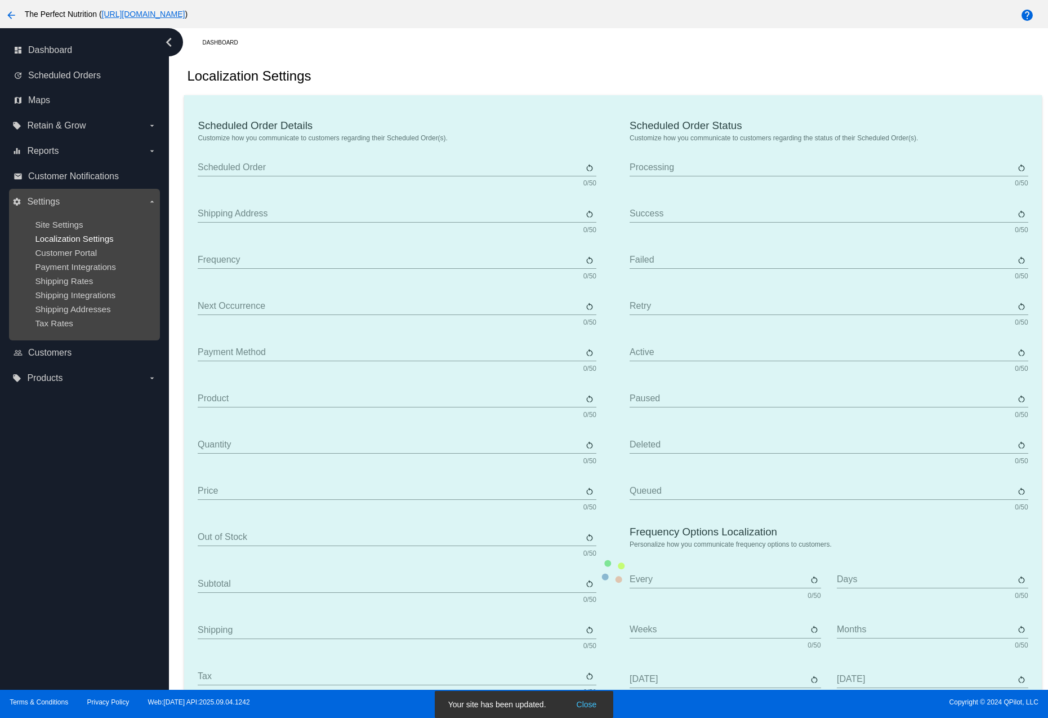
type input "Tuesday"
type input "Wednesday"
type input "Thursday"
type input "Friday"
type input "Saturday"
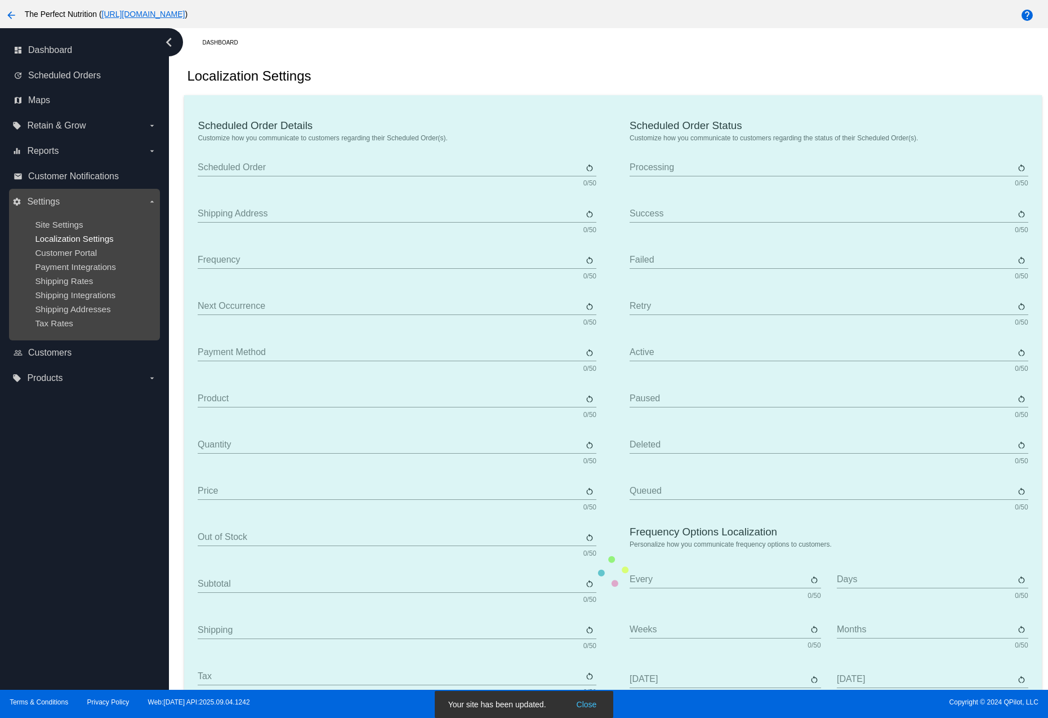
type input "The {frequency_day_number} {frequency_day_suffix} of every month"
type input "st"
type input "nd"
type input "rd"
type input "th"
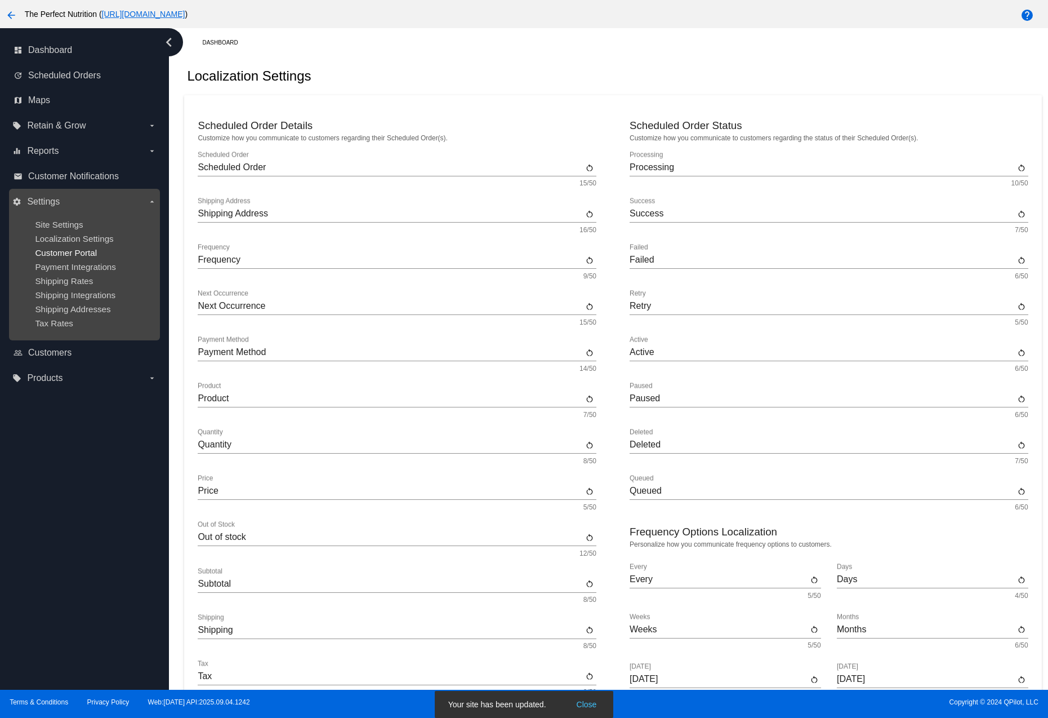
click at [62, 249] on span "Customer Portal" at bounding box center [66, 253] width 62 height 10
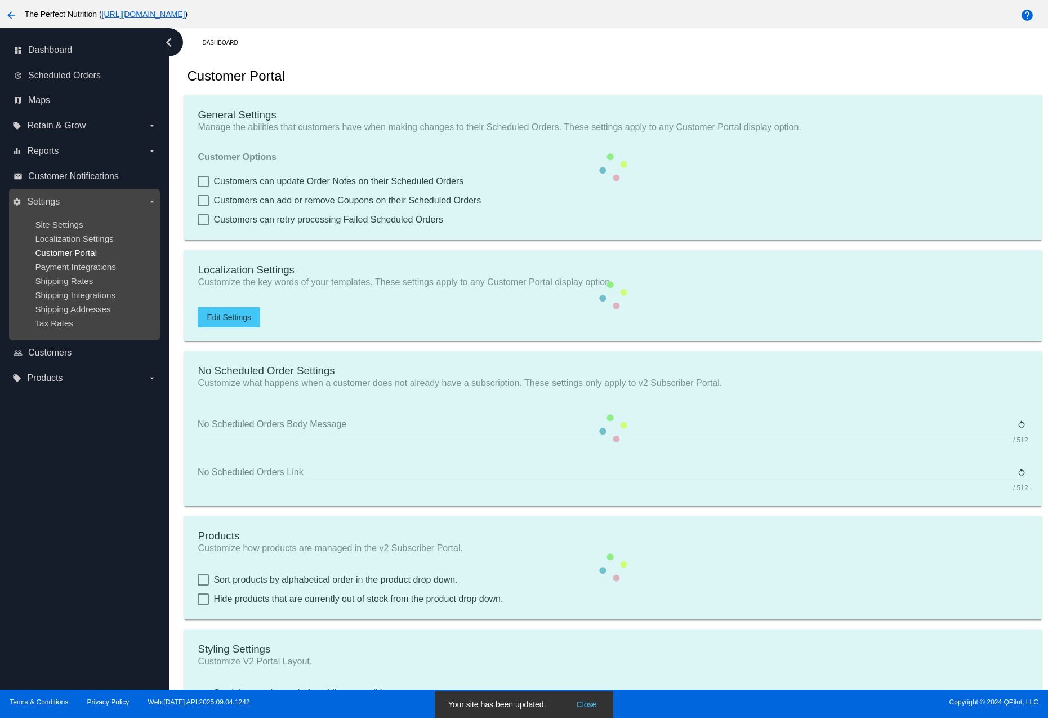
checkbox input "true"
type input "Create a Subscription"
type input "https://theperfectnutrition.com//scheduled-orders//?action=create-scheduled-ord…"
type input "1"
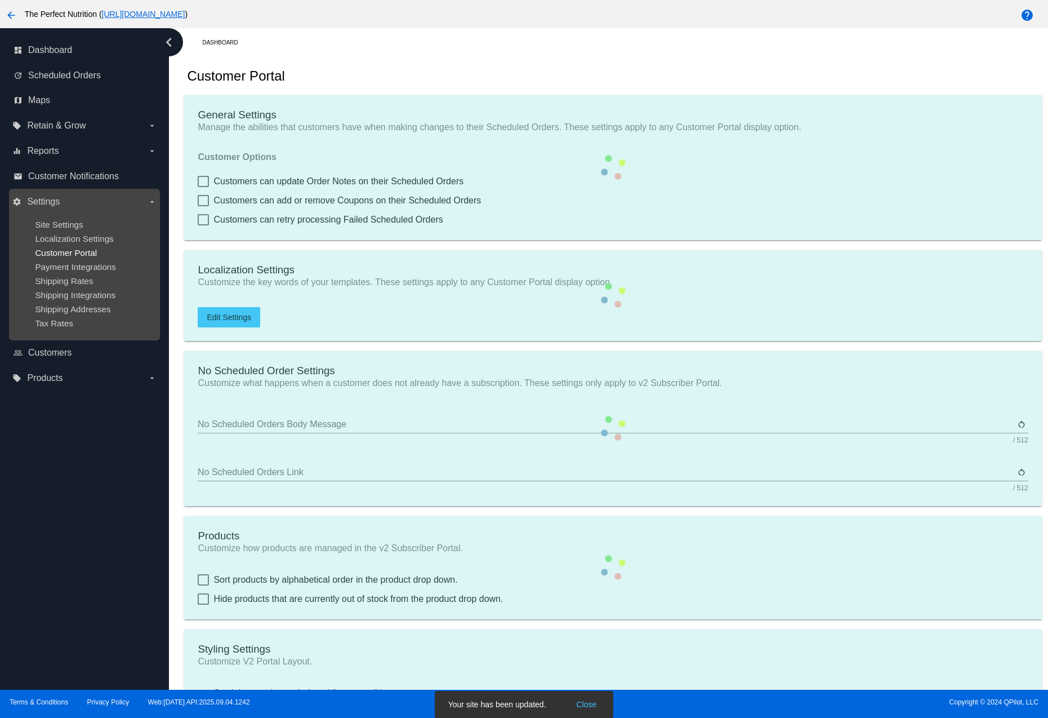
type input "20"
type input "500"
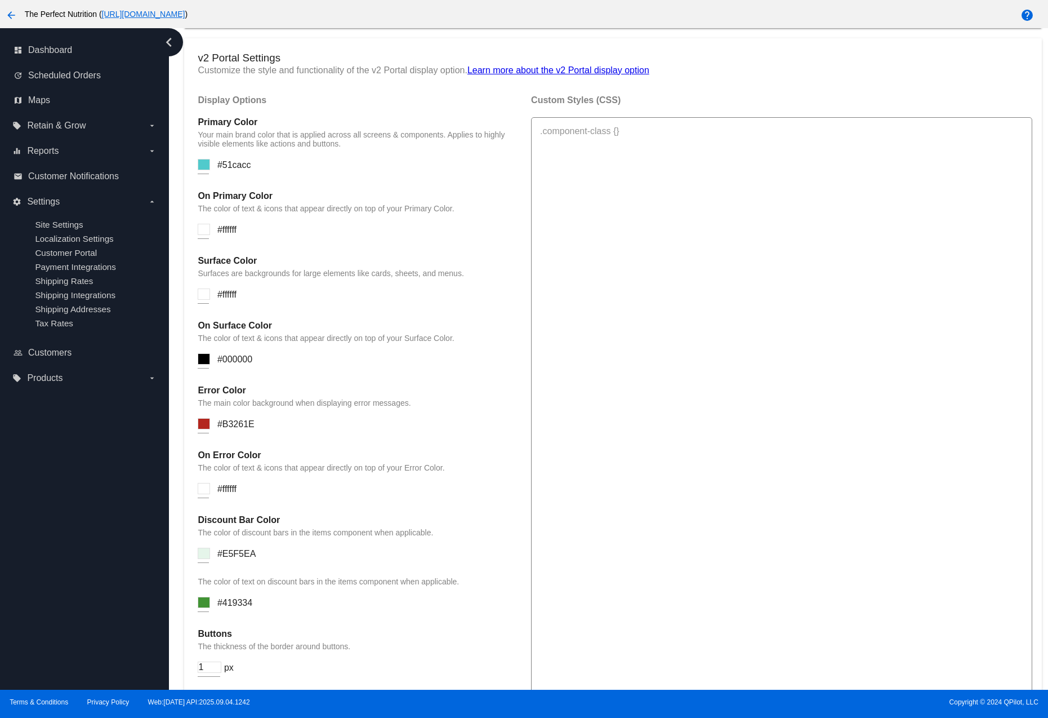
scroll to position [732, 0]
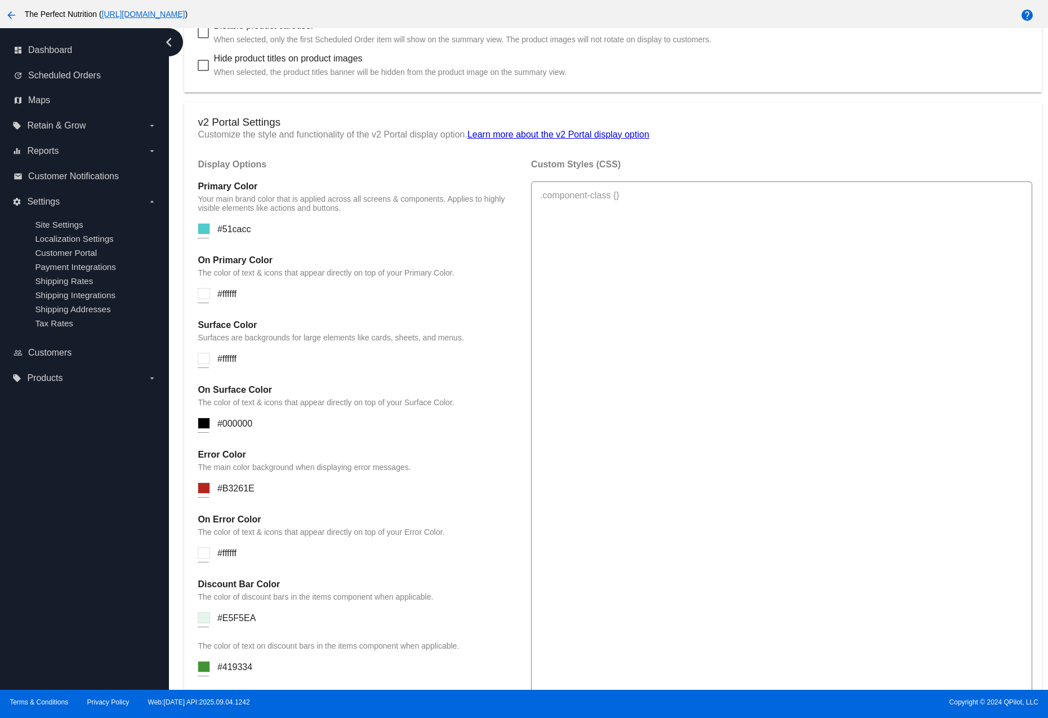
click at [201, 234] on input at bounding box center [204, 228] width 12 height 11
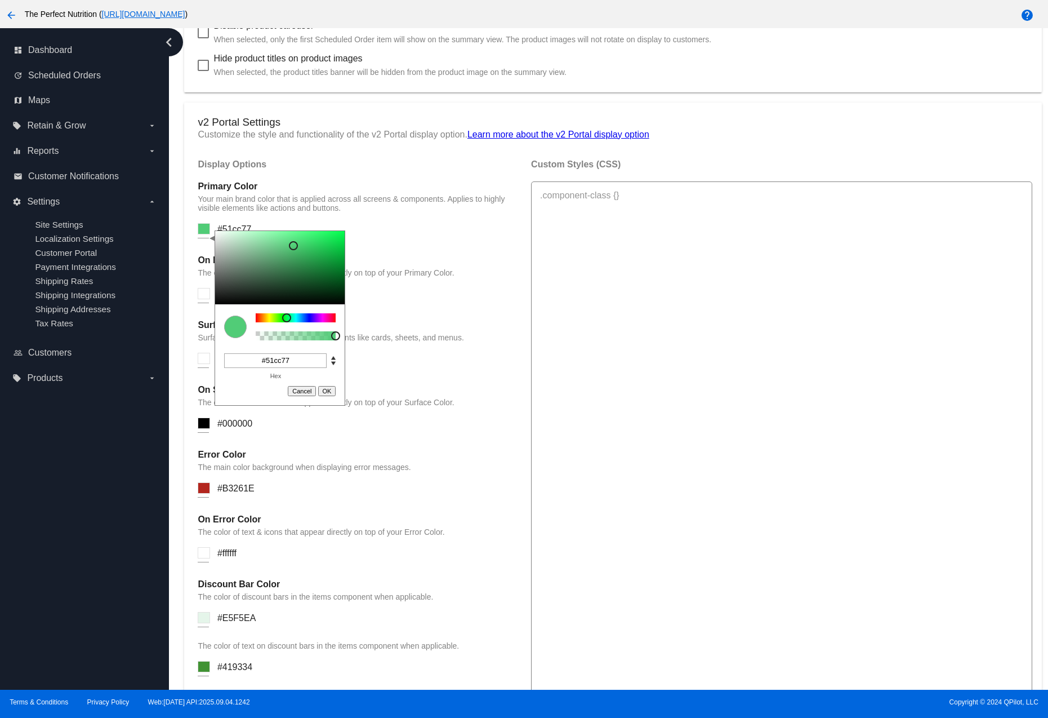
click at [287, 322] on div at bounding box center [296, 317] width 80 height 9
type input "#249c49"
drag, startPoint x: 302, startPoint y: 250, endPoint x: 315, endPoint y: 273, distance: 26.5
click at [315, 273] on div at bounding box center [280, 267] width 130 height 73
click at [383, 314] on div "On Primary Color The color of text & icons that appear directly on top of your …" at bounding box center [359, 284] width 322 height 59
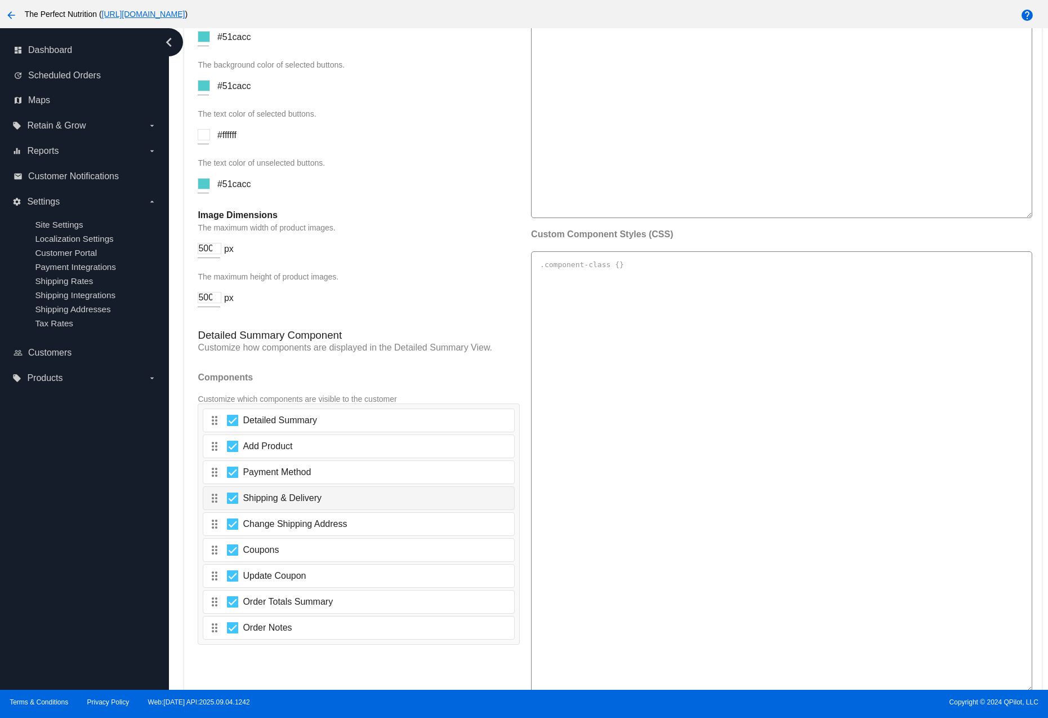
scroll to position [1659, 0]
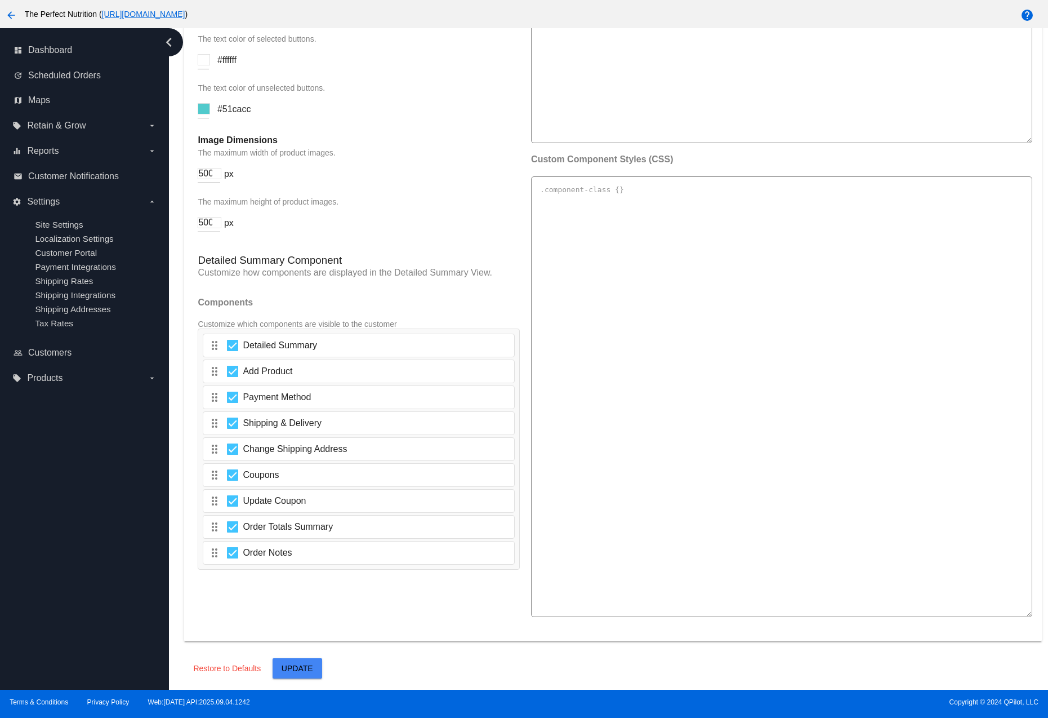
click at [289, 670] on span "Update" at bounding box center [298, 668] width 32 height 9
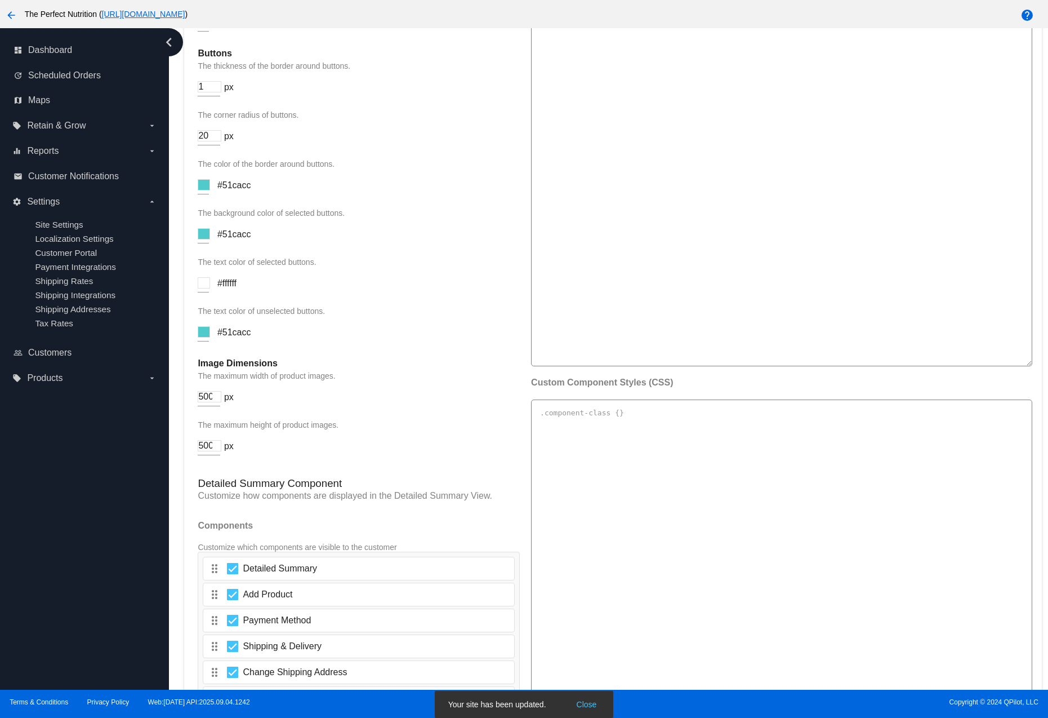
scroll to position [1039, 0]
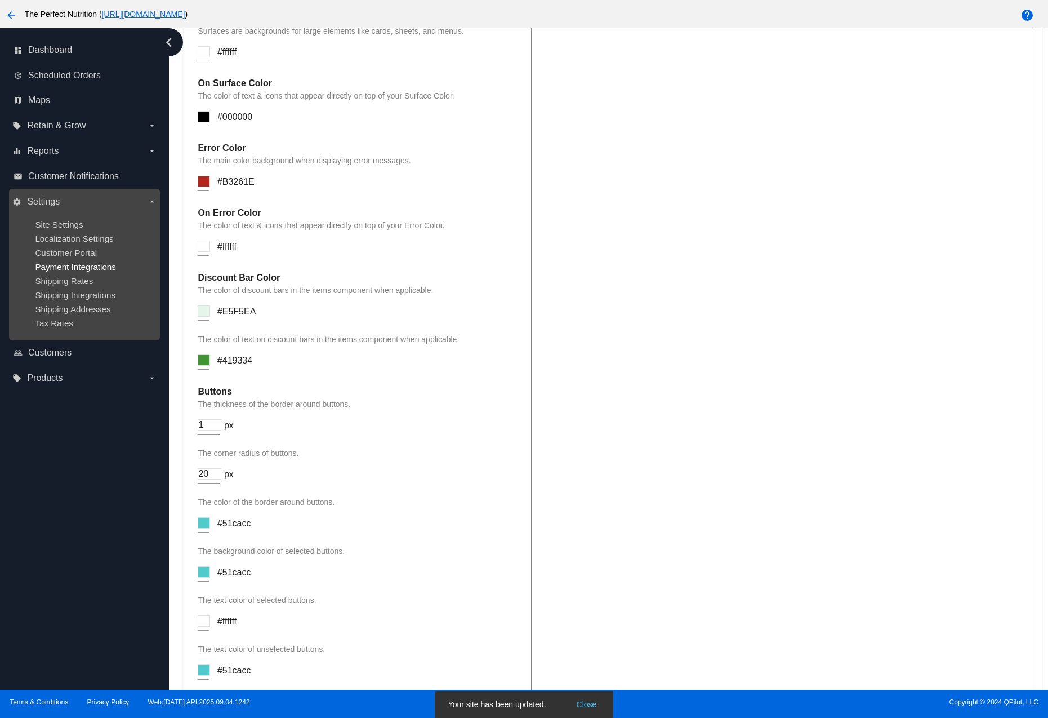
click at [82, 266] on span "Payment Integrations" at bounding box center [75, 267] width 81 height 10
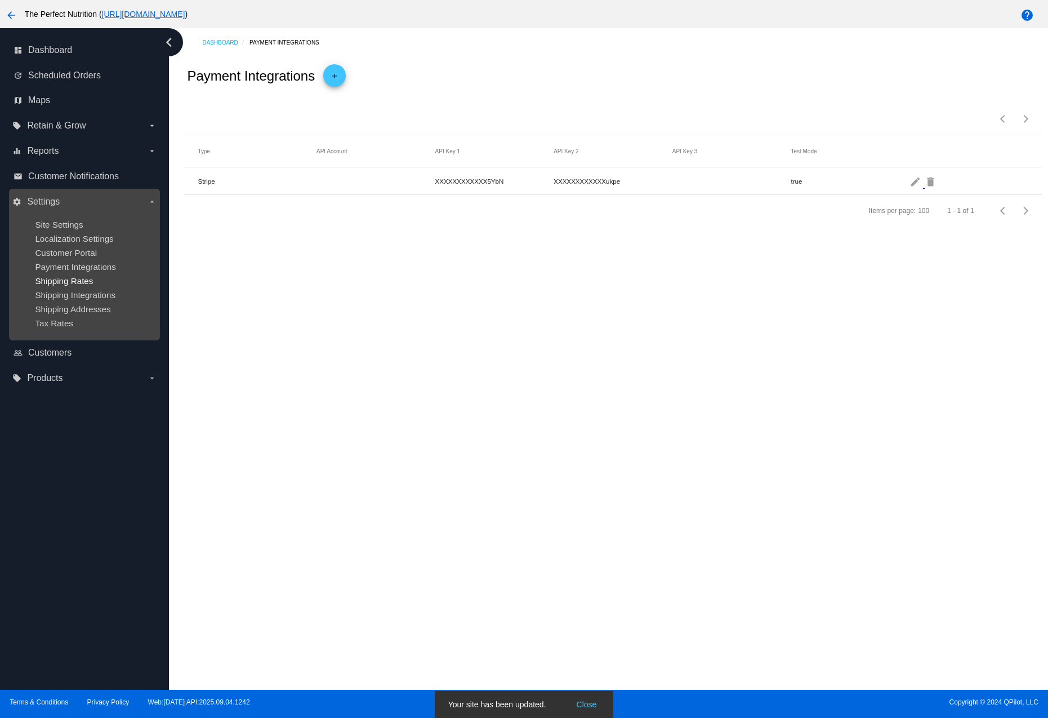
click at [62, 278] on span "Shipping Rates" at bounding box center [64, 281] width 58 height 10
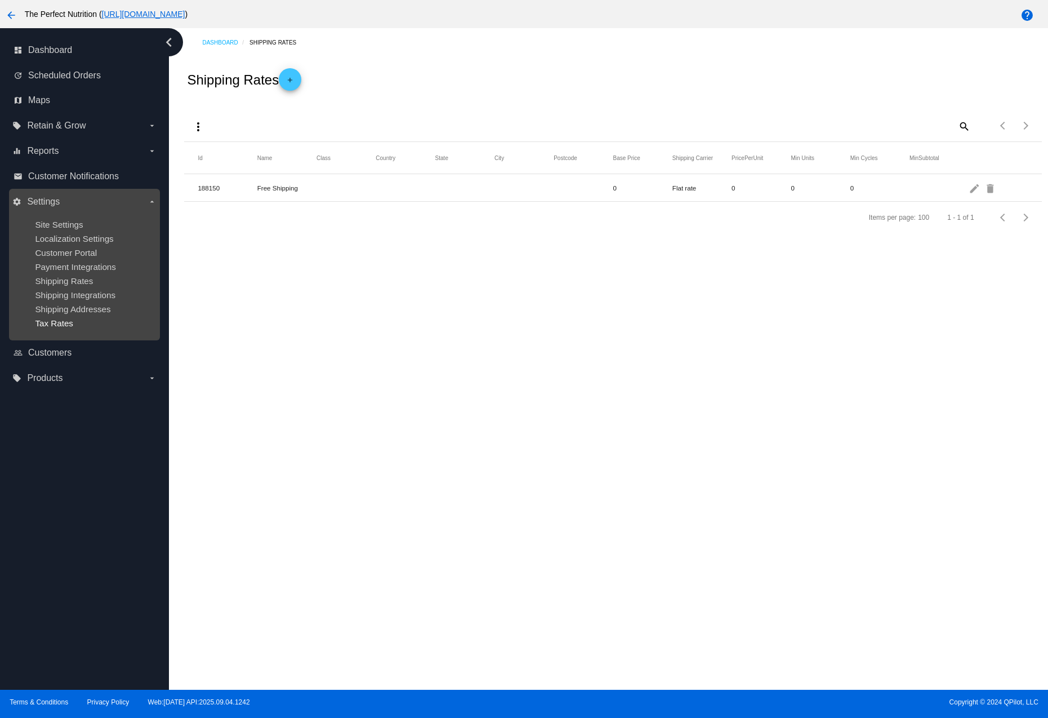
click at [51, 324] on span "Tax Rates" at bounding box center [54, 323] width 38 height 10
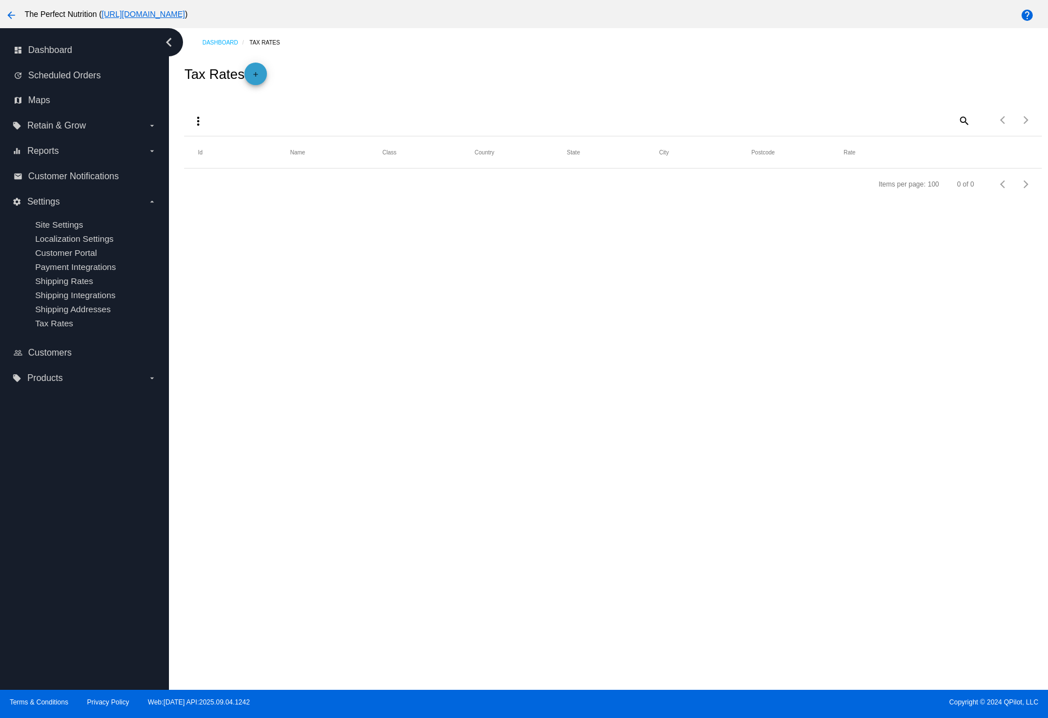
click at [257, 76] on mat-icon "add" at bounding box center [256, 77] width 14 height 14
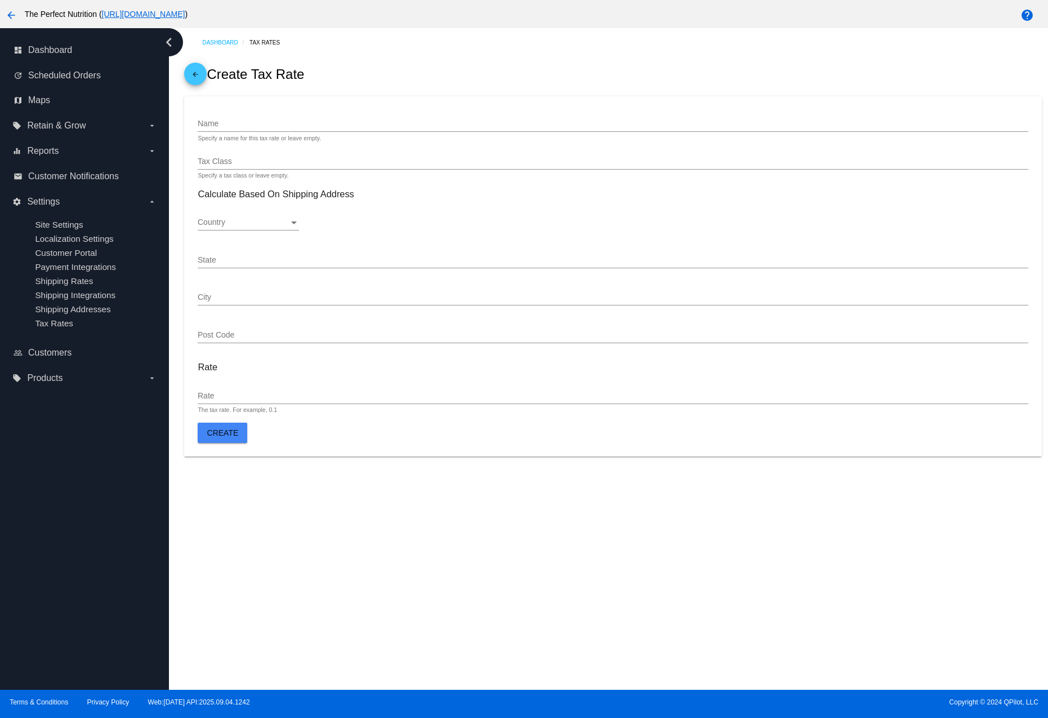
click at [282, 223] on div "Country" at bounding box center [243, 222] width 91 height 9
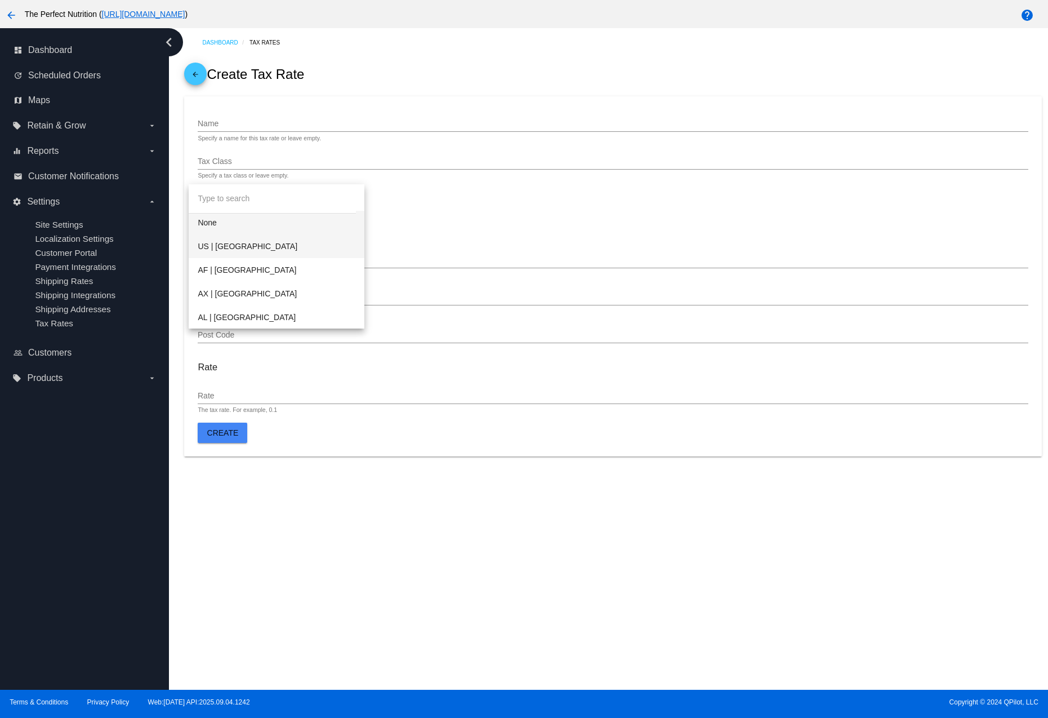
click at [234, 248] on span "US | [GEOGRAPHIC_DATA]" at bounding box center [277, 246] width 158 height 24
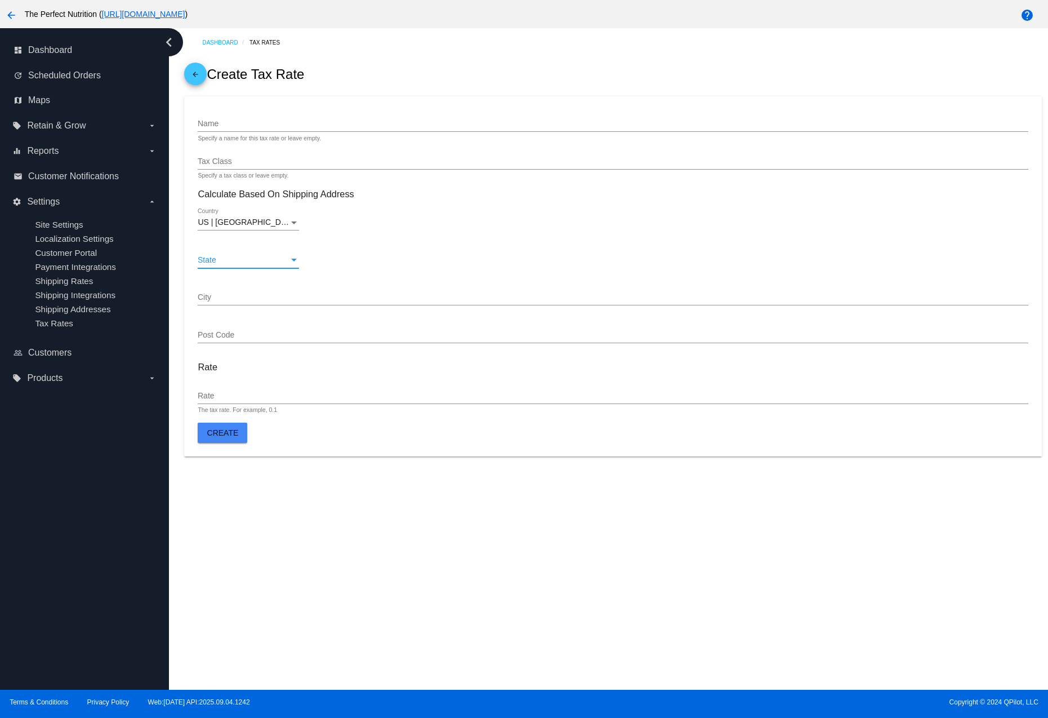
click at [278, 261] on div "State" at bounding box center [243, 260] width 91 height 9
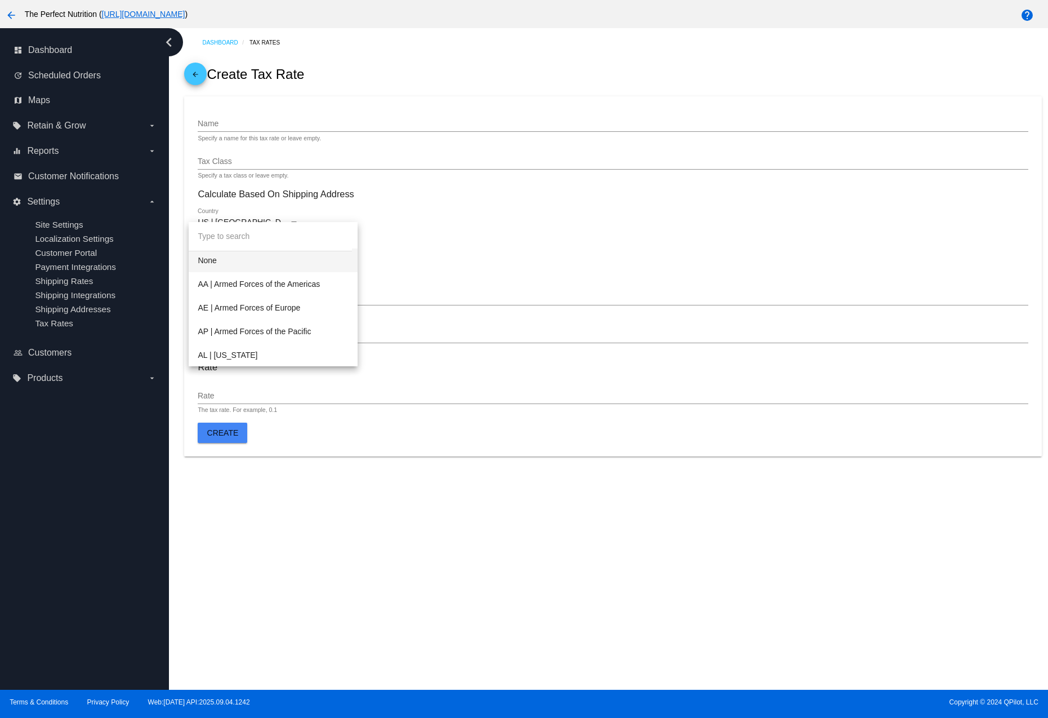
click at [412, 252] on div at bounding box center [524, 359] width 1048 height 718
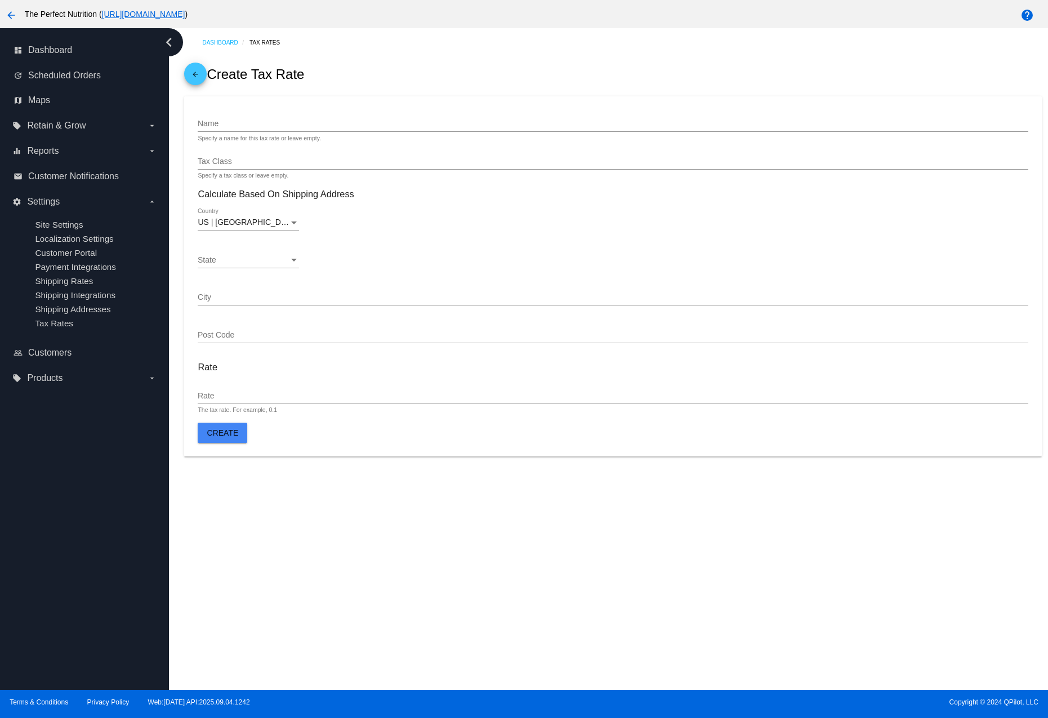
click at [128, 376] on label "local_offer Products arrow_drop_down" at bounding box center [84, 378] width 144 height 18
click at [0, 0] on input "local_offer Products arrow_drop_down" at bounding box center [0, 0] width 0 height 0
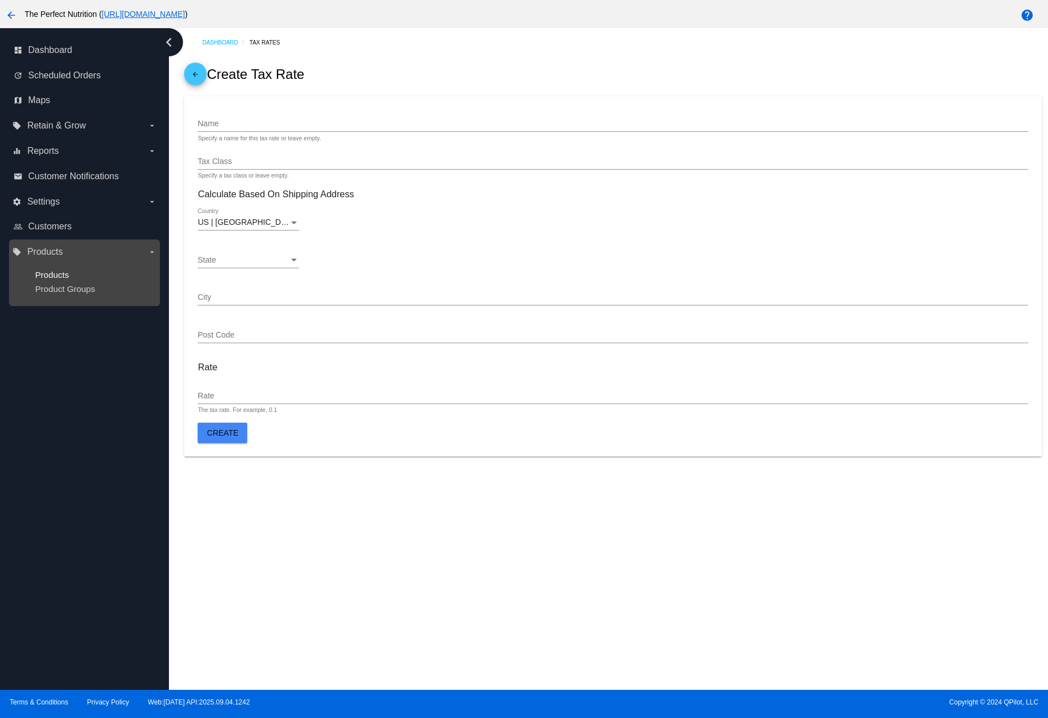
click at [57, 274] on span "Products" at bounding box center [52, 275] width 34 height 10
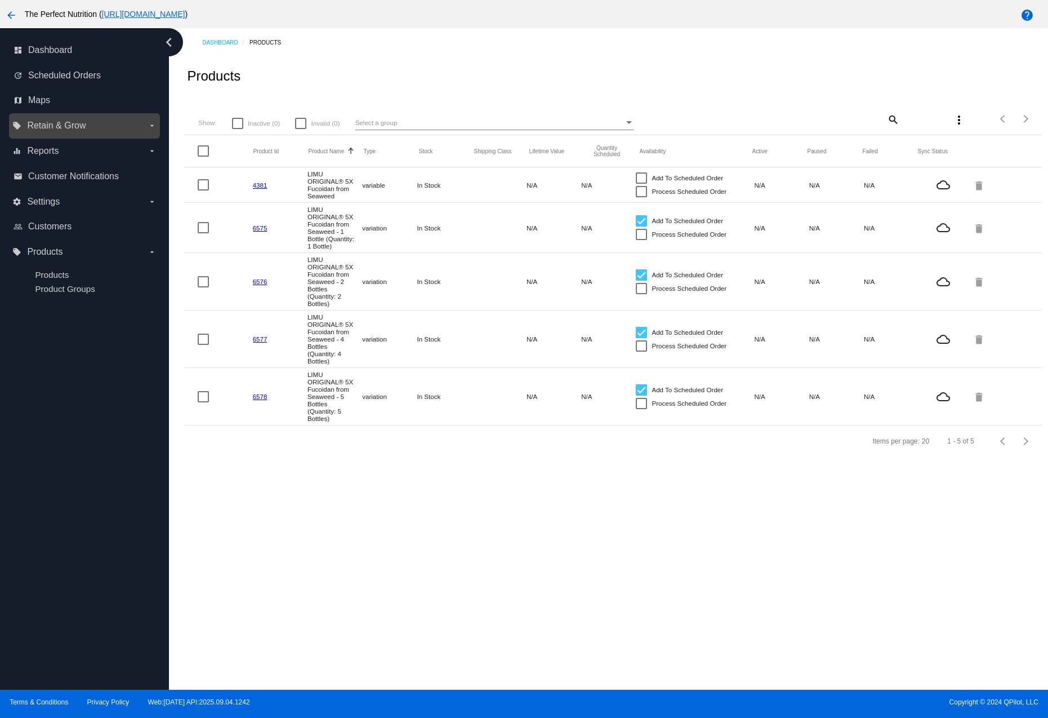
click at [86, 125] on label "local_offer Retain & Grow arrow_drop_down" at bounding box center [84, 126] width 144 height 18
click at [0, 0] on input "local_offer Retain & Grow arrow_drop_down" at bounding box center [0, 0] width 0 height 0
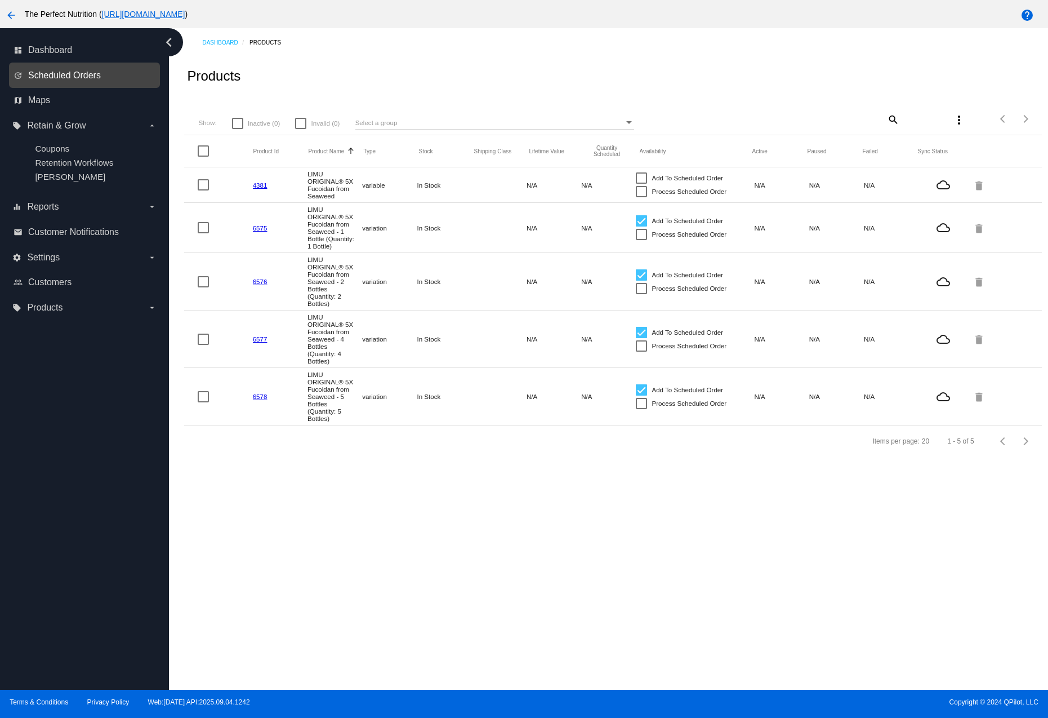
click at [54, 77] on span "Scheduled Orders" at bounding box center [64, 75] width 73 height 10
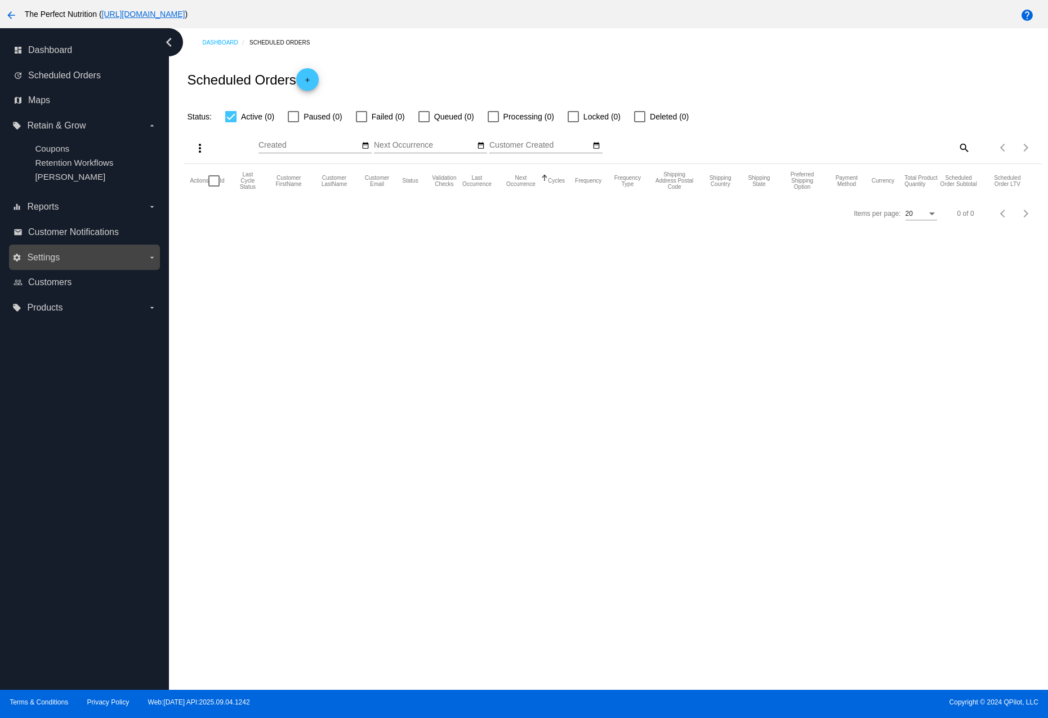
click at [97, 253] on label "settings Settings arrow_drop_down" at bounding box center [84, 257] width 144 height 18
click at [0, 0] on input "settings Settings arrow_drop_down" at bounding box center [0, 0] width 0 height 0
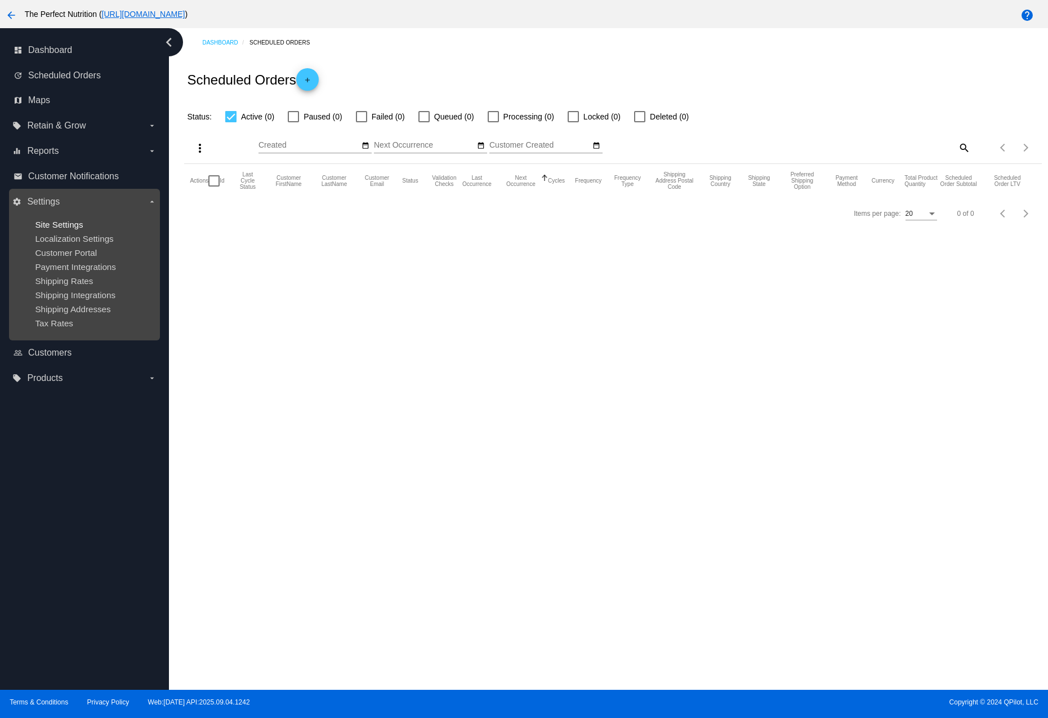
click at [54, 226] on span "Site Settings" at bounding box center [59, 225] width 48 height 10
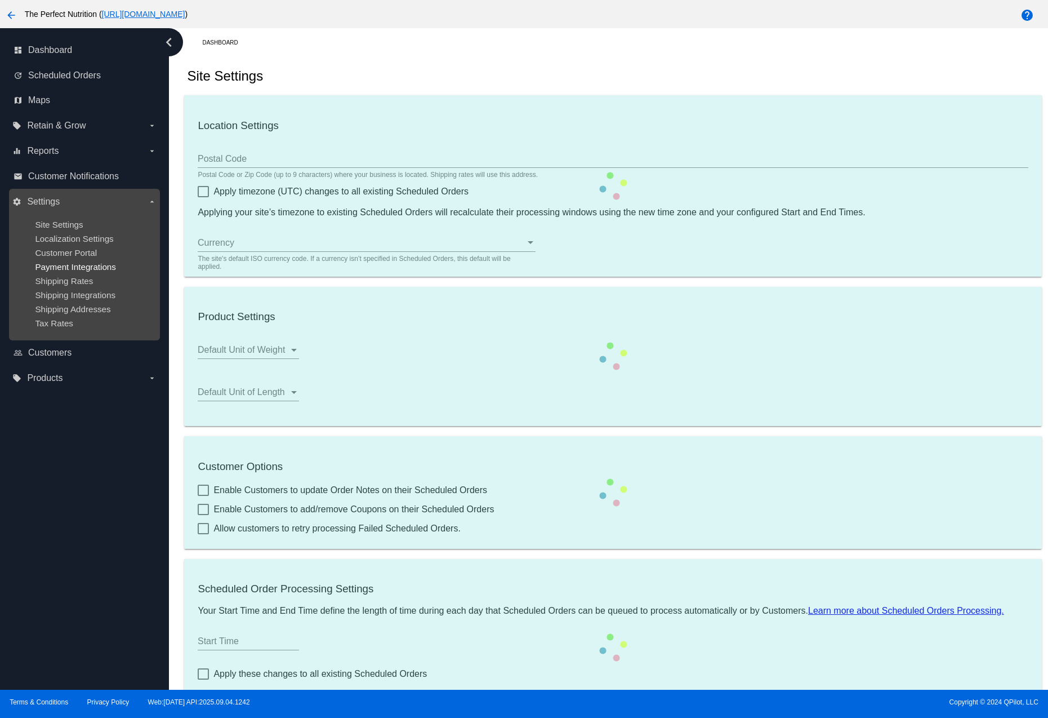
checkbox input "true"
type input "00:00"
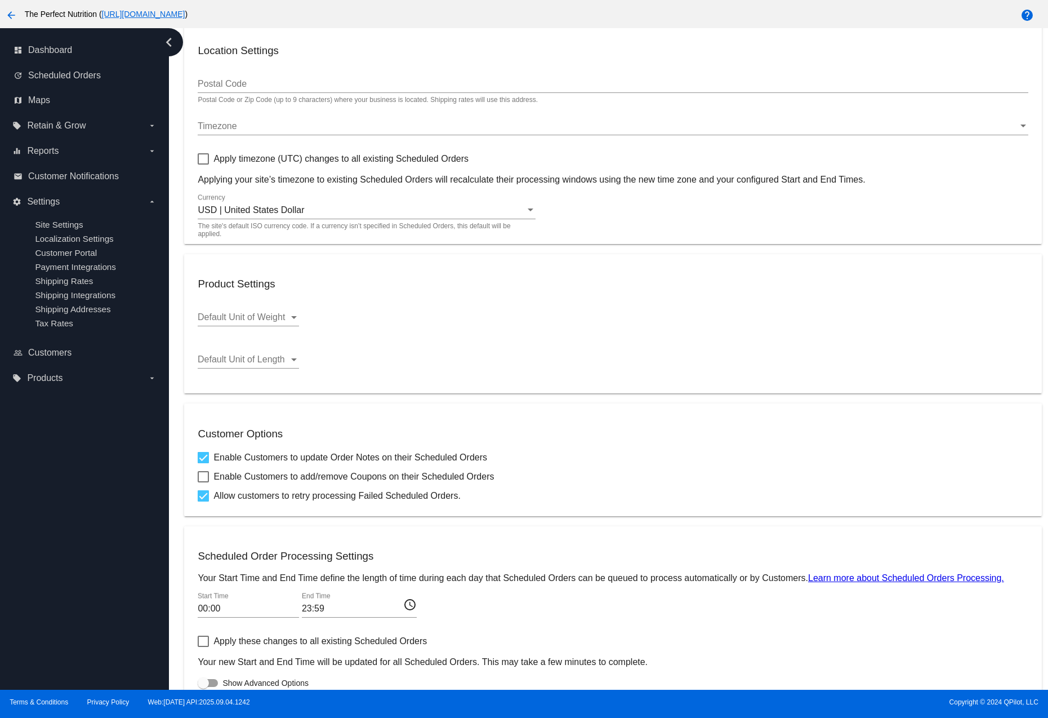
scroll to position [127, 0]
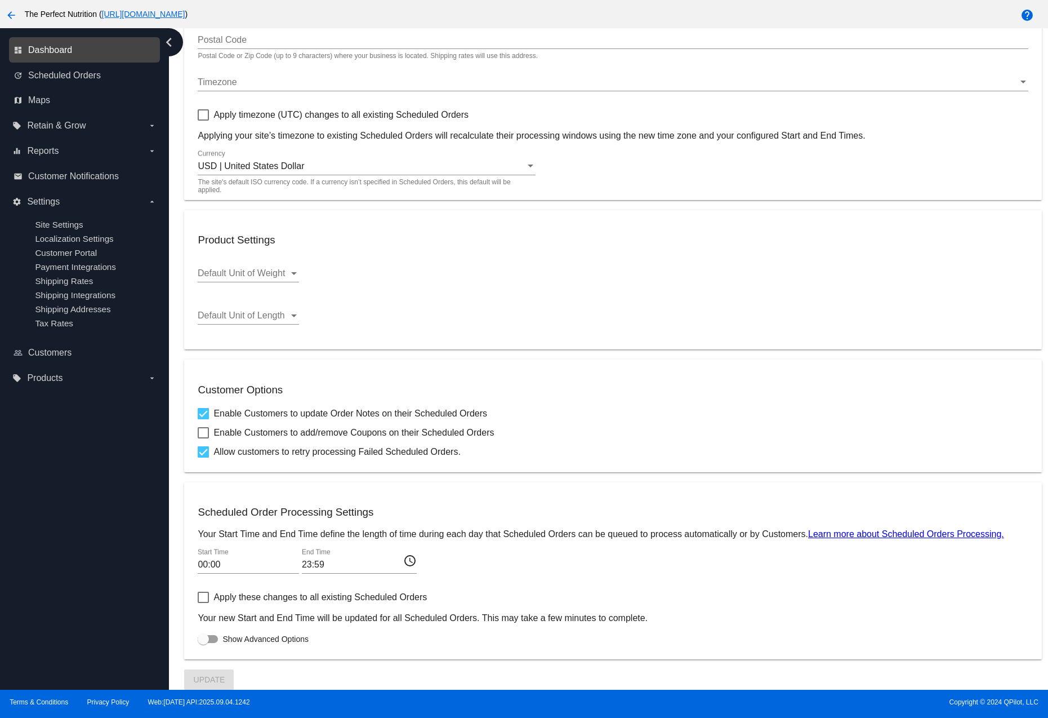
click at [48, 45] on span "Dashboard" at bounding box center [50, 50] width 44 height 10
